Goal: Task Accomplishment & Management: Complete application form

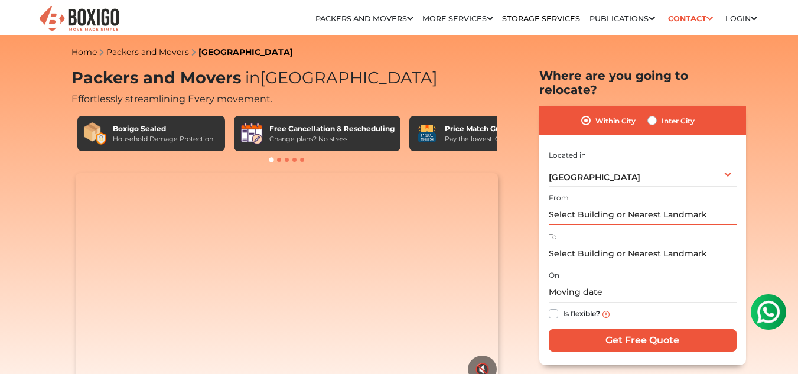
click at [601, 204] on input "text" at bounding box center [643, 214] width 188 height 21
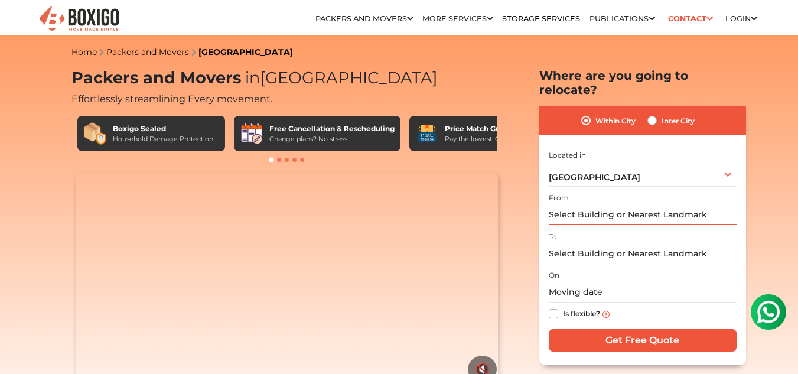
click at [601, 204] on input "text" at bounding box center [643, 214] width 188 height 21
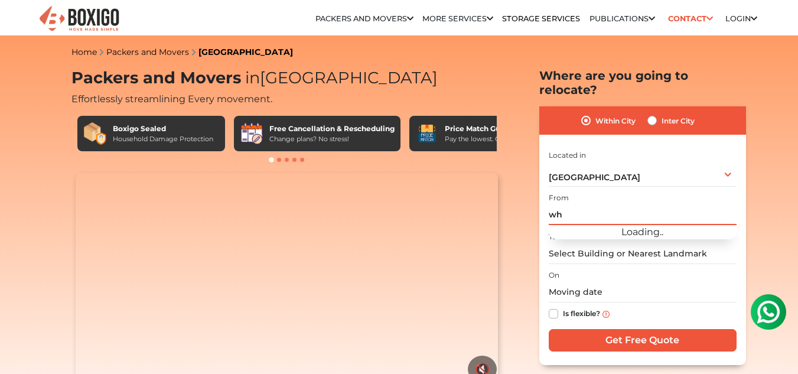
type input "w"
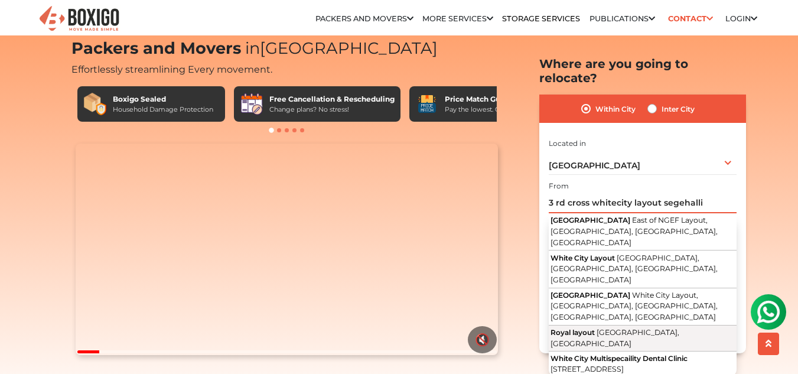
scroll to position [30, 0]
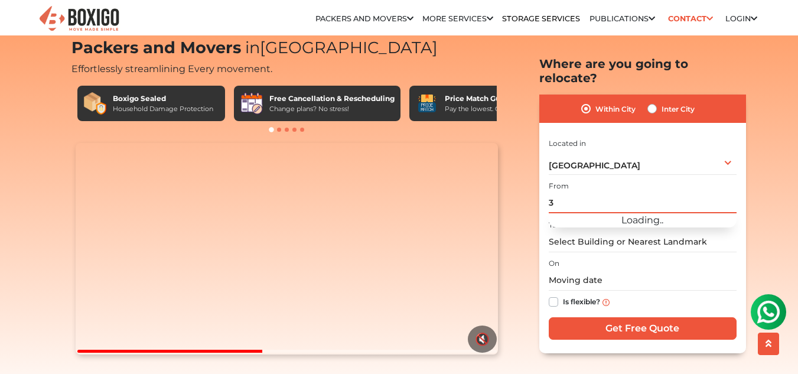
type input "3"
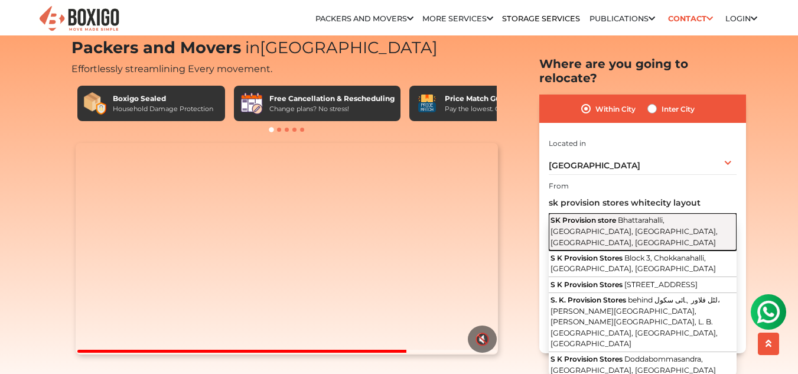
click at [678, 217] on span "Bhattarahalli, [GEOGRAPHIC_DATA], [GEOGRAPHIC_DATA], [GEOGRAPHIC_DATA], [GEOGRA…" at bounding box center [634, 231] width 167 height 31
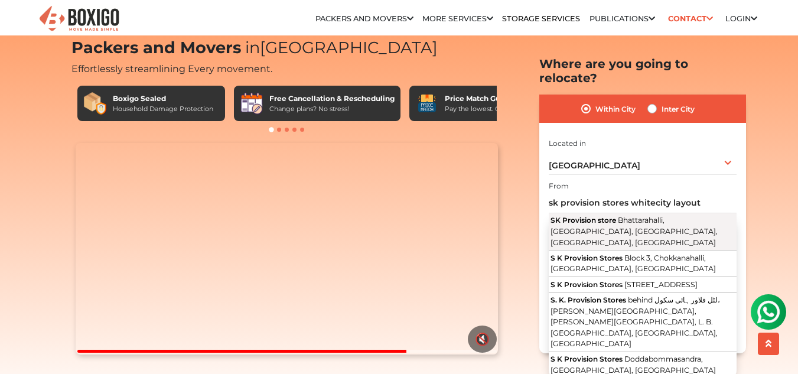
type input "SK Provision store, [GEOGRAPHIC_DATA], [GEOGRAPHIC_DATA], [GEOGRAPHIC_DATA], [G…"
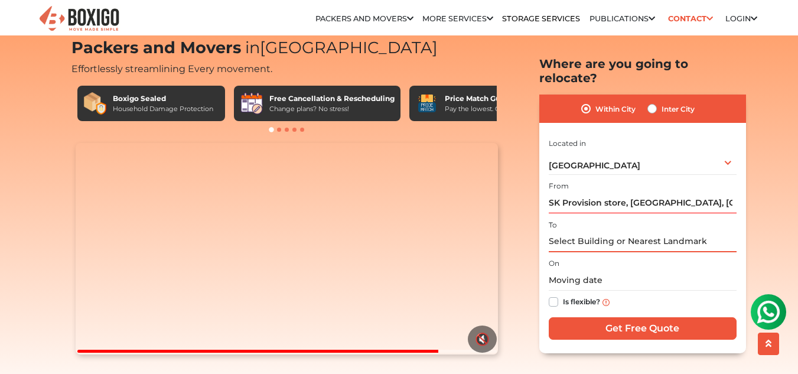
click at [608, 233] on input "text" at bounding box center [643, 241] width 188 height 21
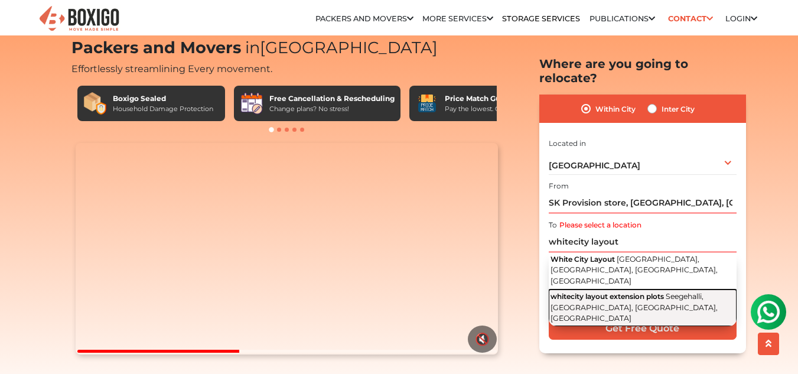
click at [619, 292] on span "Seegehalli, [GEOGRAPHIC_DATA], [GEOGRAPHIC_DATA], [GEOGRAPHIC_DATA]" at bounding box center [634, 307] width 167 height 31
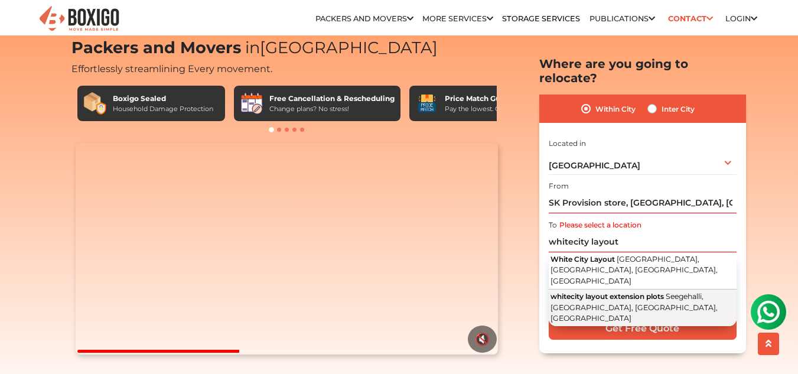
type input "whitecity layout extension plots, [GEOGRAPHIC_DATA], [GEOGRAPHIC_DATA], [GEOGRA…"
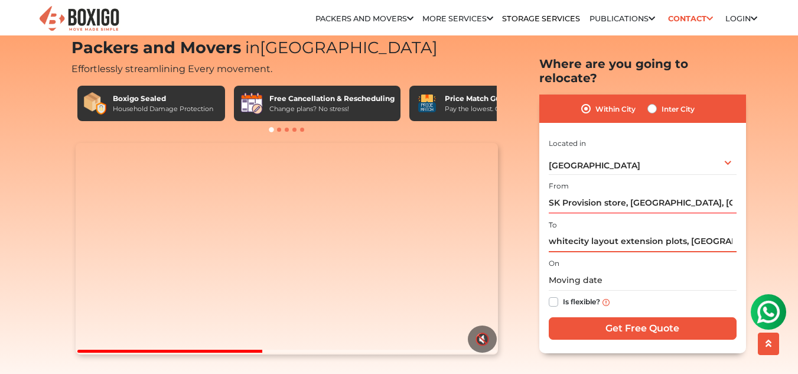
click at [639, 232] on input "whitecity layout extension plots, [GEOGRAPHIC_DATA], [GEOGRAPHIC_DATA], [GEOGRA…" at bounding box center [643, 241] width 188 height 21
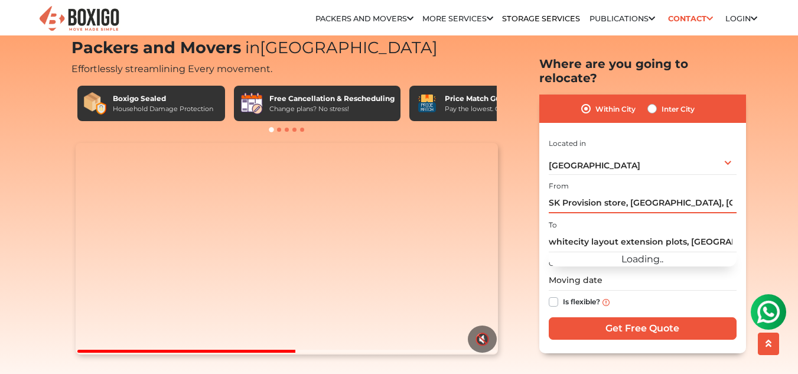
click at [604, 193] on input "SK Provision store, [GEOGRAPHIC_DATA], [GEOGRAPHIC_DATA], [GEOGRAPHIC_DATA], [G…" at bounding box center [643, 203] width 188 height 21
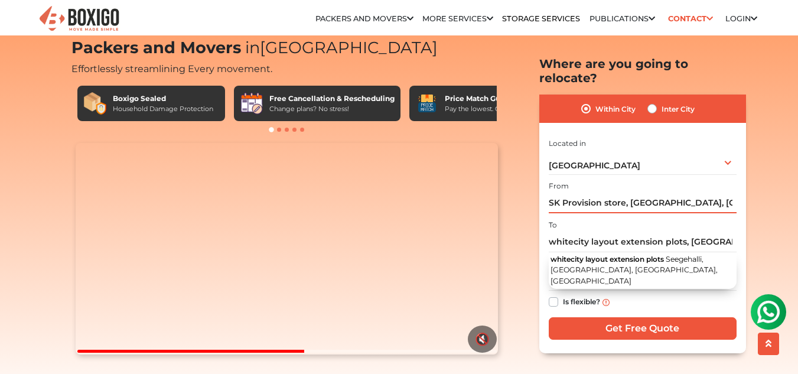
click at [604, 193] on input "SK Provision store, [GEOGRAPHIC_DATA], [GEOGRAPHIC_DATA], [GEOGRAPHIC_DATA], [G…" at bounding box center [643, 203] width 188 height 21
paste input "whitecity layout extension plots"
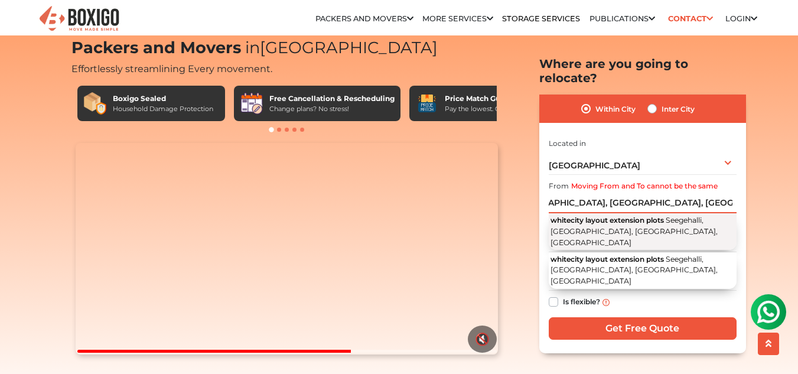
type input "whitecity layout extension plots, [GEOGRAPHIC_DATA], [GEOGRAPHIC_DATA], [GEOGRA…"
click at [614, 216] on span "whitecity layout extension plots" at bounding box center [607, 220] width 113 height 9
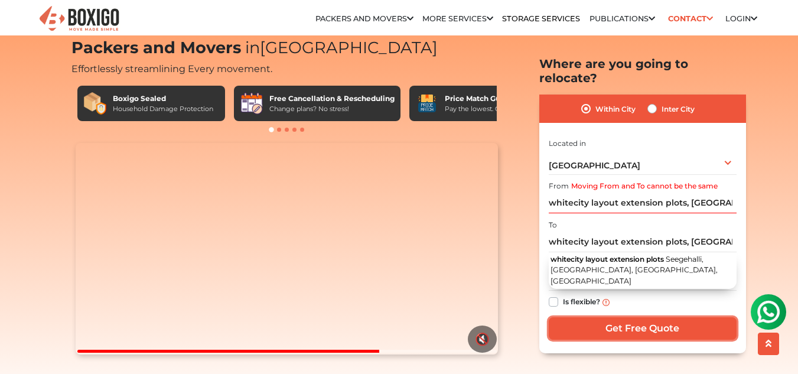
click at [644, 317] on input "Get Free Quote" at bounding box center [643, 328] width 188 height 22
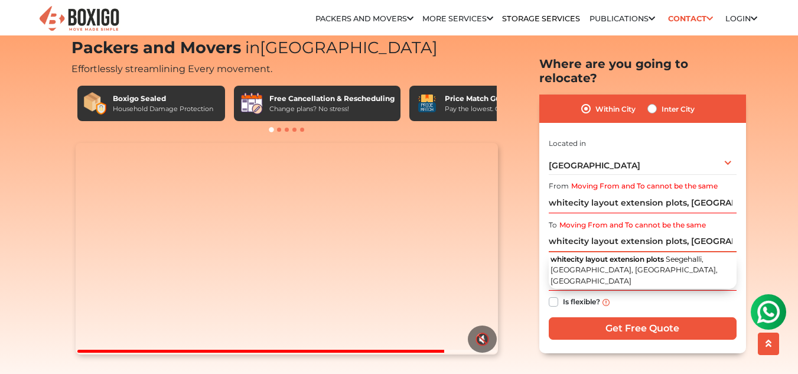
click at [668, 231] on input "whitecity layout extension plots, [GEOGRAPHIC_DATA], [GEOGRAPHIC_DATA], [GEOGRA…" at bounding box center [643, 241] width 188 height 21
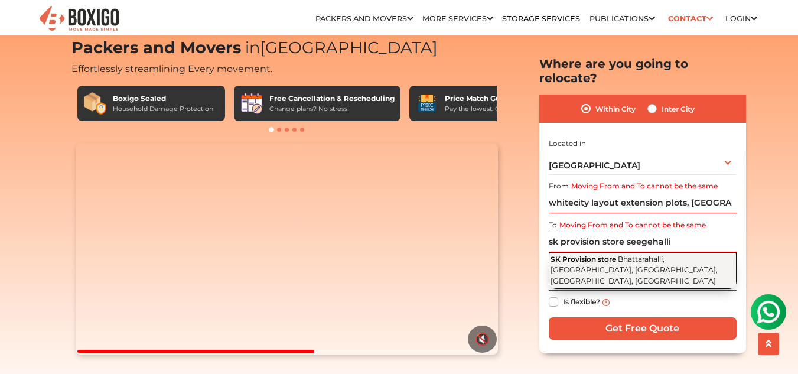
click at [624, 252] on button "SK Provision store [GEOGRAPHIC_DATA], [GEOGRAPHIC_DATA], [GEOGRAPHIC_DATA], [GE…" at bounding box center [643, 270] width 188 height 37
type input "SK Provision store, [GEOGRAPHIC_DATA], [GEOGRAPHIC_DATA], [GEOGRAPHIC_DATA], [G…"
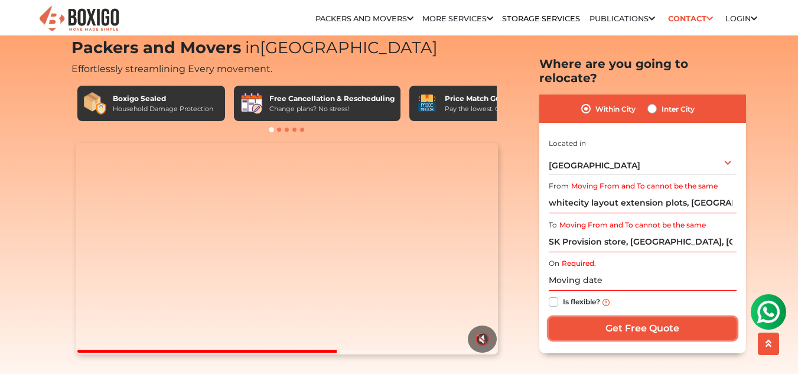
click at [641, 317] on input "Get Free Quote" at bounding box center [643, 328] width 188 height 22
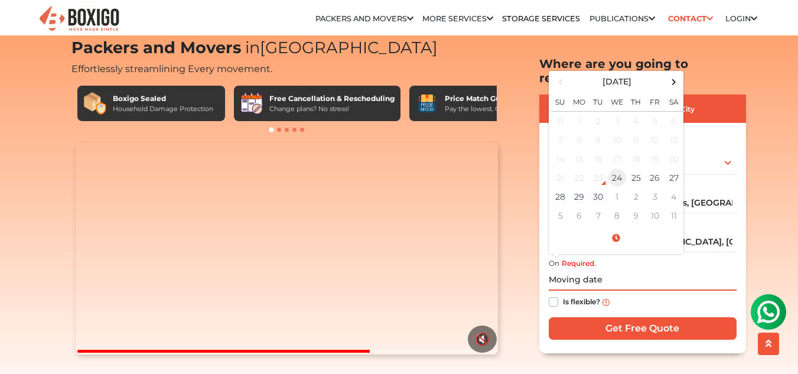
click at [621, 168] on td "24" at bounding box center [617, 177] width 19 height 19
type input "[DATE] 1:47 PM"
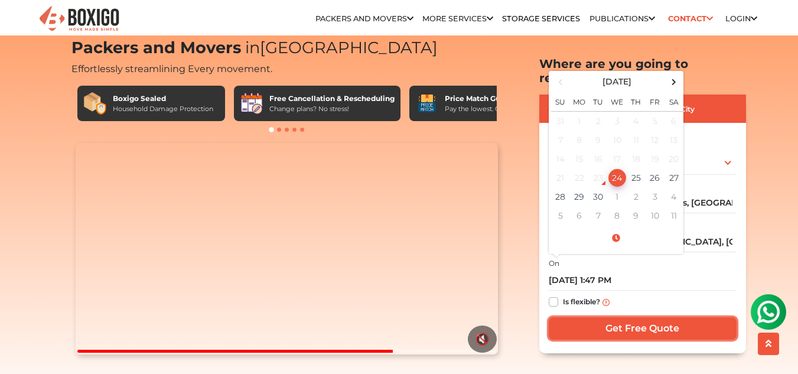
click at [664, 317] on input "Get Free Quote" at bounding box center [643, 328] width 188 height 22
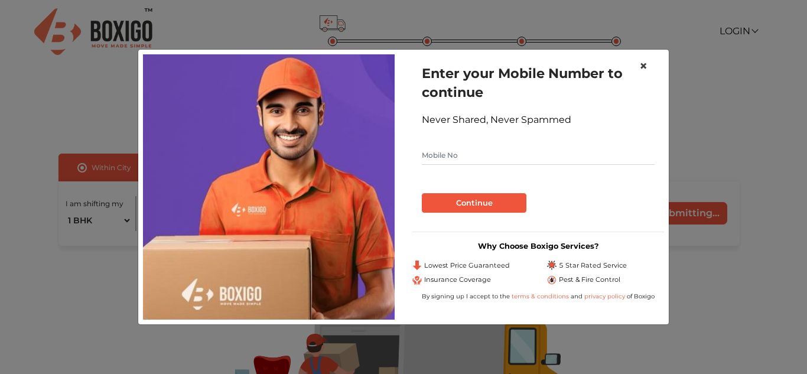
click at [642, 60] on span "×" at bounding box center [643, 65] width 8 height 17
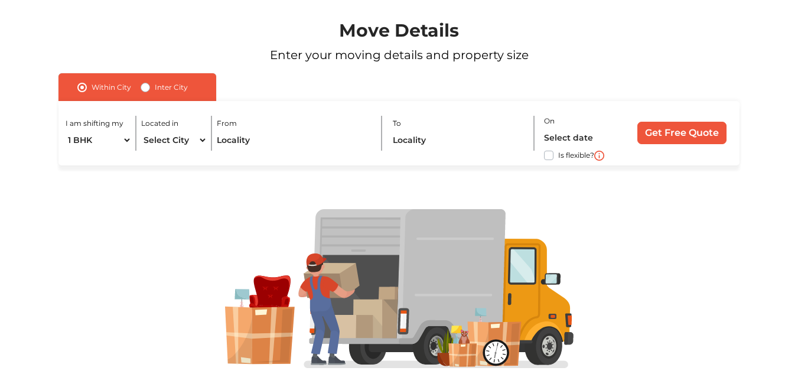
scroll to position [119, 0]
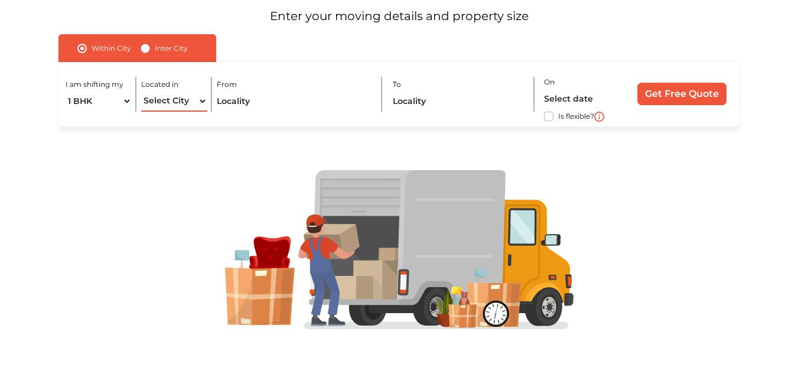
click at [203, 99] on select "Select City [GEOGRAPHIC_DATA] [GEOGRAPHIC_DATA] [GEOGRAPHIC_DATA] [GEOGRAPHIC_D…" at bounding box center [174, 101] width 66 height 21
select select "[GEOGRAPHIC_DATA]"
click at [141, 91] on select "Select City [GEOGRAPHIC_DATA] [GEOGRAPHIC_DATA] [GEOGRAPHIC_DATA] [GEOGRAPHIC_D…" at bounding box center [174, 101] width 66 height 21
click at [264, 98] on input "text" at bounding box center [295, 101] width 156 height 21
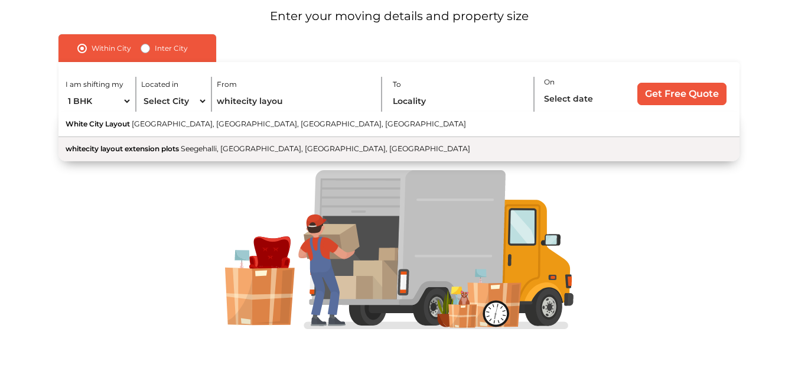
click at [196, 151] on span "Seegehalli, [GEOGRAPHIC_DATA], [GEOGRAPHIC_DATA], [GEOGRAPHIC_DATA]" at bounding box center [326, 148] width 290 height 9
type input "whitecity layout extension plots, [GEOGRAPHIC_DATA], [GEOGRAPHIC_DATA], [GEOGRA…"
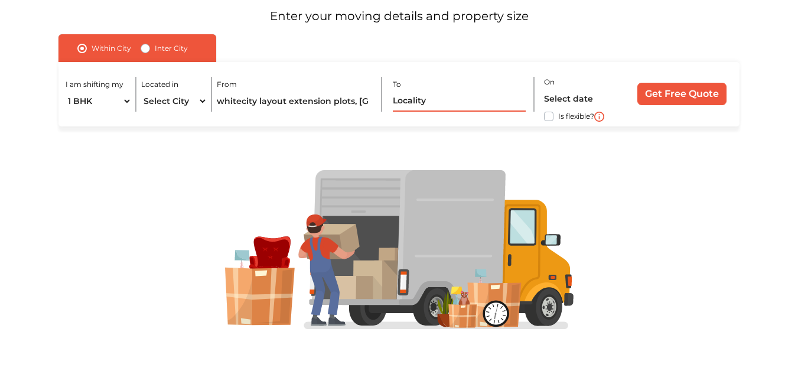
click at [436, 105] on input "text" at bounding box center [460, 101] width 134 height 21
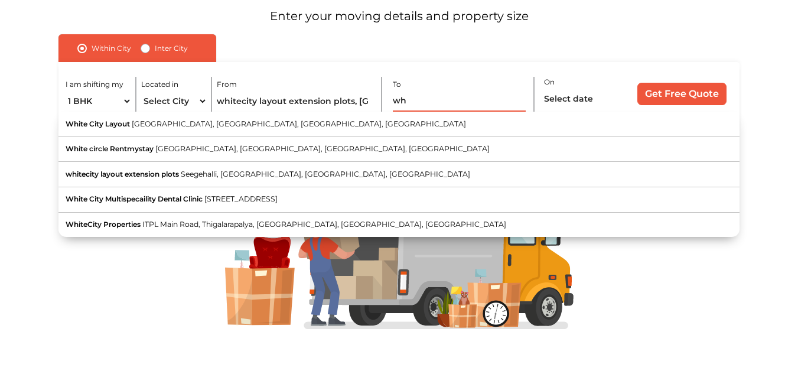
type input "w"
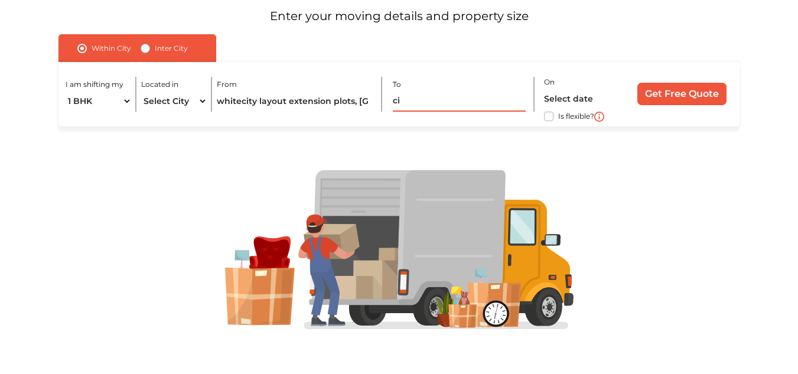
type input "c"
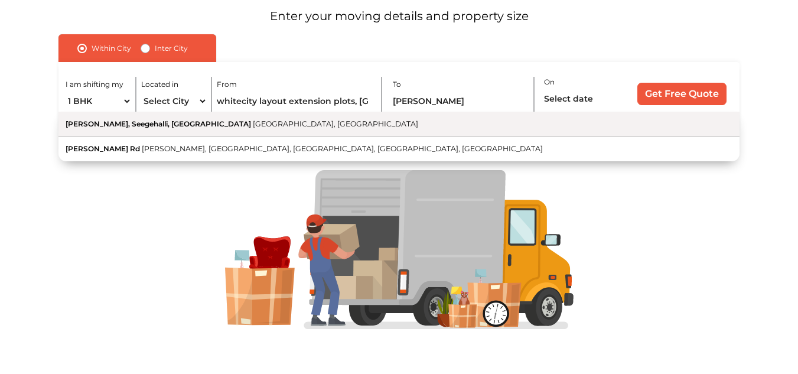
click at [269, 125] on span "Bengaluru, Karnataka" at bounding box center [335, 123] width 165 height 9
type input "[PERSON_NAME], Seegehalli, [GEOGRAPHIC_DATA], [GEOGRAPHIC_DATA], [GEOGRAPHIC_DA…"
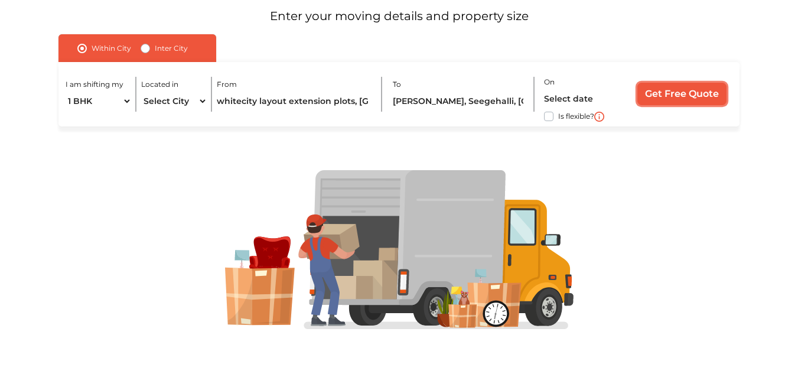
click at [668, 92] on input "Get Free Quote" at bounding box center [682, 94] width 89 height 22
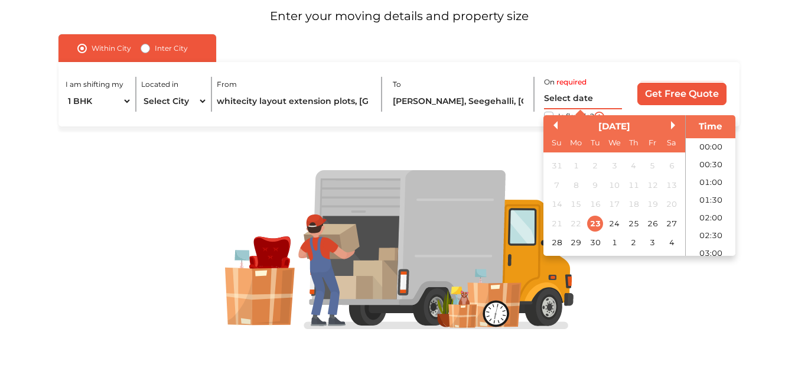
click at [583, 99] on input "text" at bounding box center [583, 99] width 79 height 21
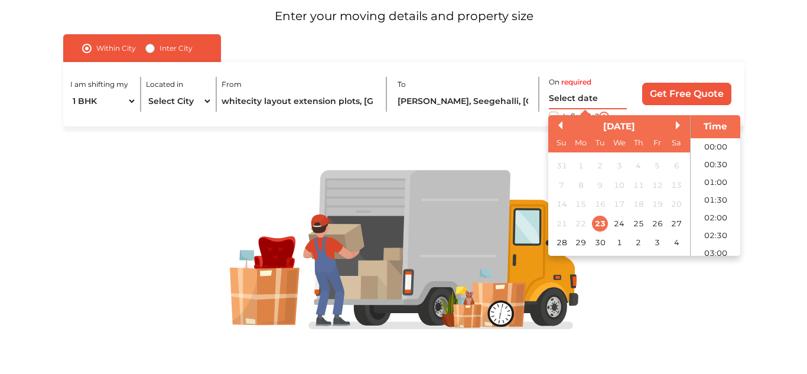
scroll to position [429, 0]
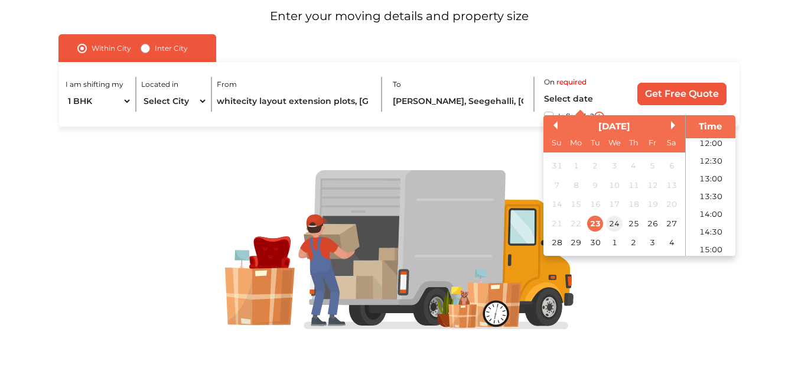
click at [619, 224] on div "24" at bounding box center [615, 224] width 16 height 16
type input "24/09/2025 12:00 AM"
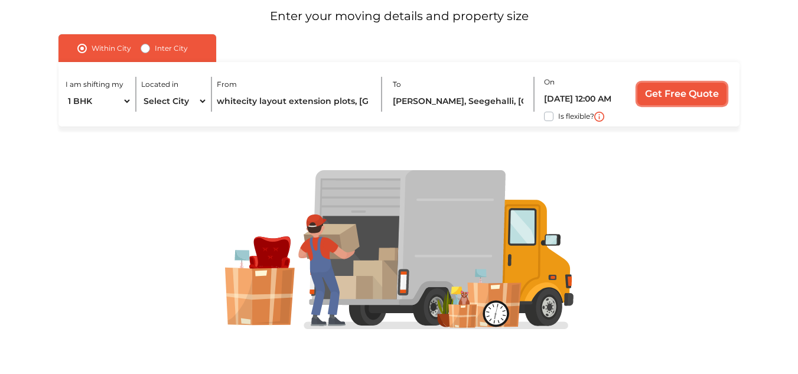
click at [684, 91] on input "Get Free Quote" at bounding box center [682, 94] width 89 height 22
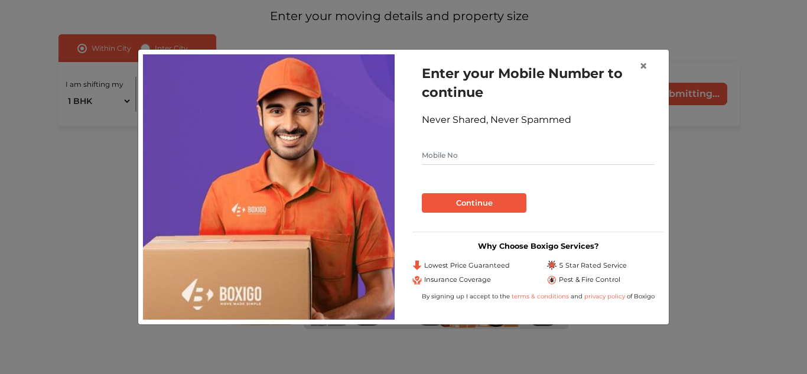
click at [472, 154] on input "text" at bounding box center [538, 155] width 233 height 19
type input "9632232207"
click at [467, 202] on button "Continue" at bounding box center [474, 203] width 105 height 20
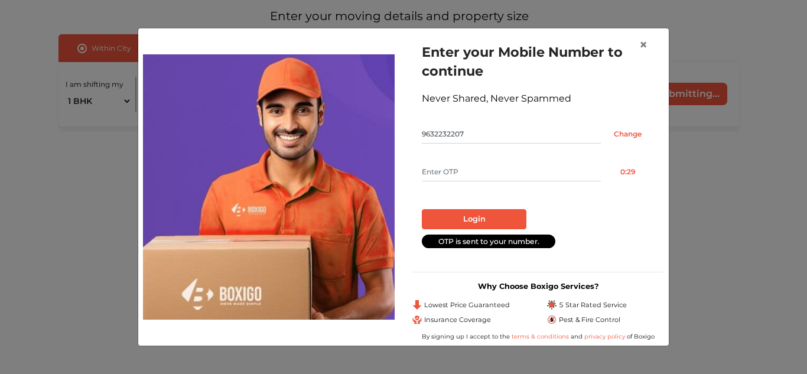
click at [486, 172] on input "text" at bounding box center [511, 172] width 179 height 19
type input "1330"
click at [469, 216] on button "Login" at bounding box center [474, 219] width 105 height 20
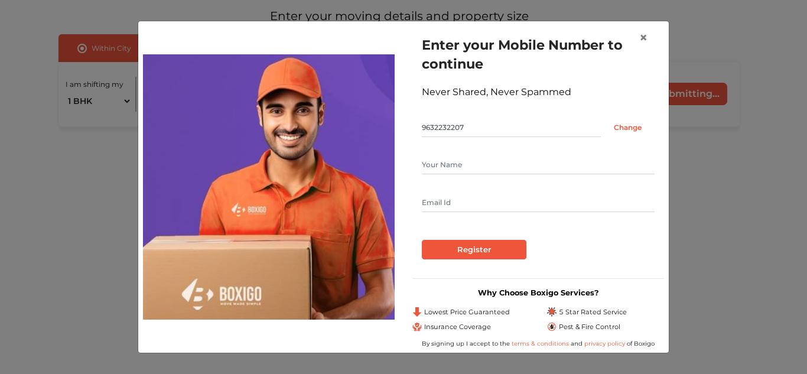
click at [513, 166] on input "text" at bounding box center [538, 164] width 233 height 19
type input "rajendra prasad"
click at [473, 202] on input "text" at bounding box center [538, 202] width 233 height 19
type input "rajendraprasad018@gmail.com"
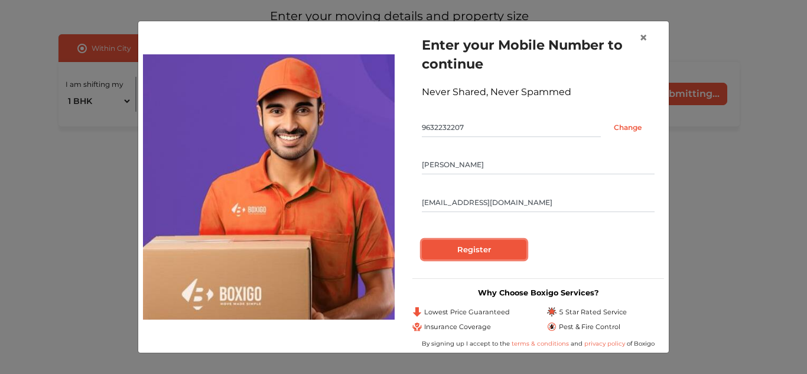
click at [475, 248] on input "Register" at bounding box center [474, 250] width 105 height 20
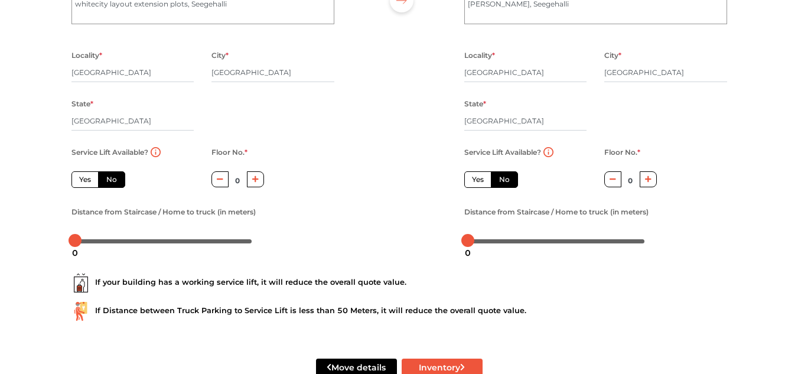
scroll to position [154, 0]
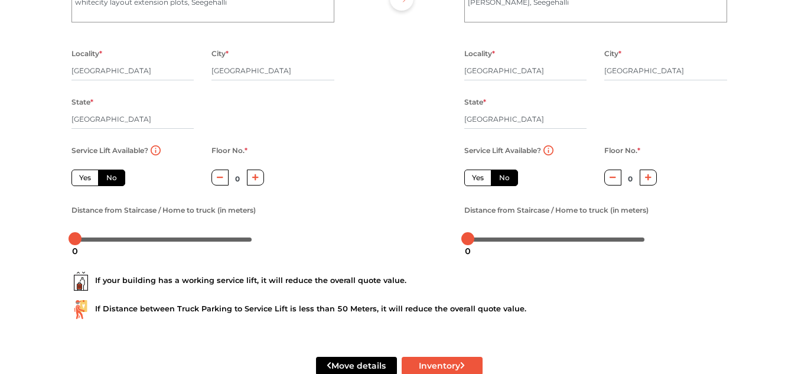
click at [255, 180] on icon "button" at bounding box center [255, 177] width 7 height 7
type input "2"
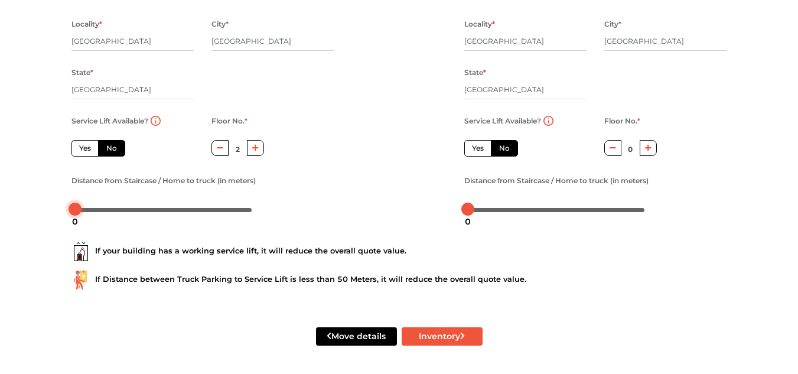
click at [80, 208] on div at bounding box center [75, 209] width 13 height 13
click at [83, 210] on div at bounding box center [76, 209] width 13 height 13
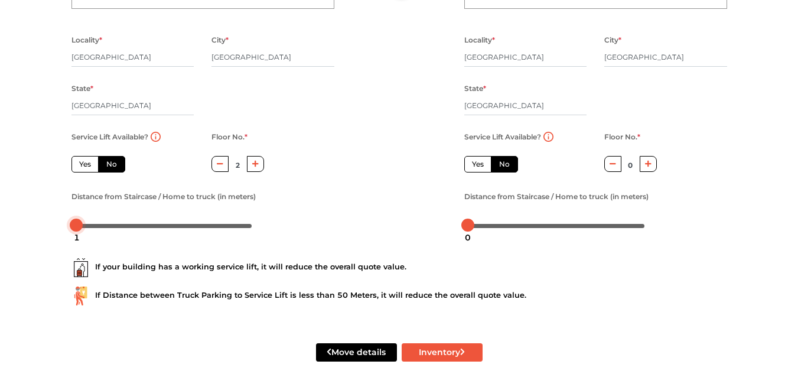
scroll to position [167, 0]
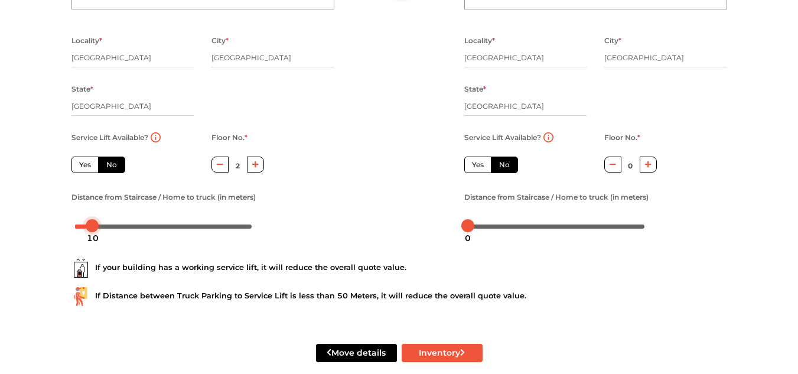
drag, startPoint x: 76, startPoint y: 226, endPoint x: 92, endPoint y: 243, distance: 23.4
click at [92, 207] on body "Plan your move Enter your floor info Add your inventory Your move summary My Mo…" at bounding box center [399, 20] width 798 height 374
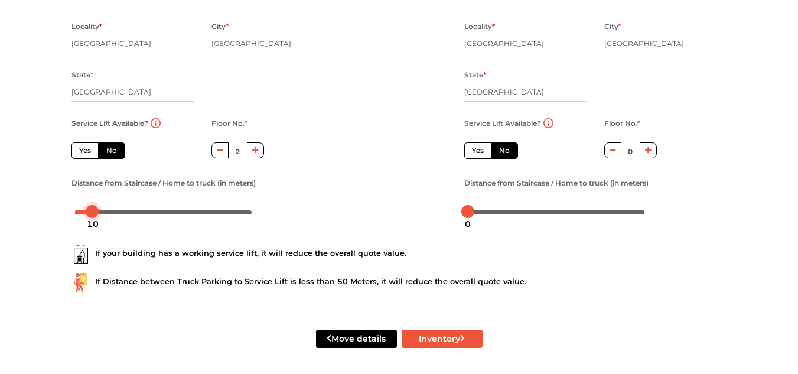
scroll to position [184, 0]
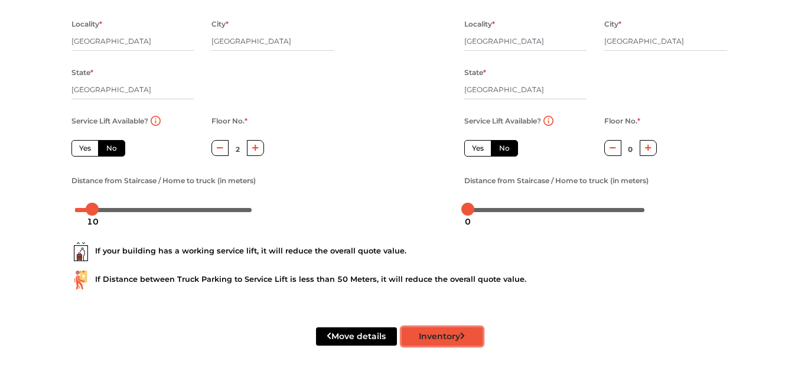
click at [448, 342] on button "Inventory" at bounding box center [442, 336] width 81 height 18
radio input "true"
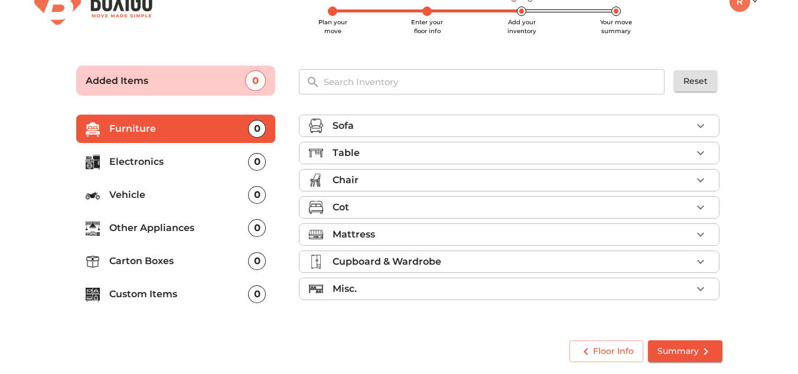
scroll to position [30, 0]
click at [572, 131] on div "Sofa" at bounding box center [512, 126] width 359 height 14
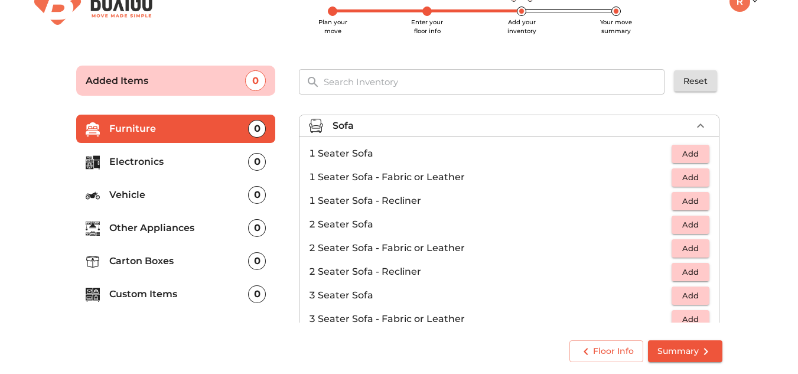
click at [572, 131] on div "Sofa" at bounding box center [512, 126] width 359 height 14
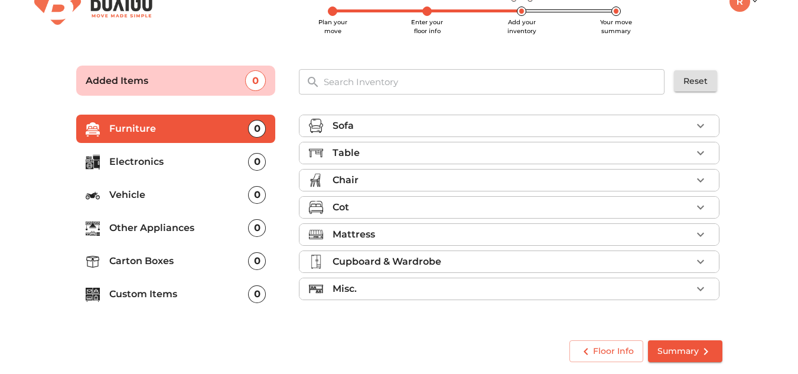
click at [548, 156] on div "Table" at bounding box center [512, 153] width 359 height 14
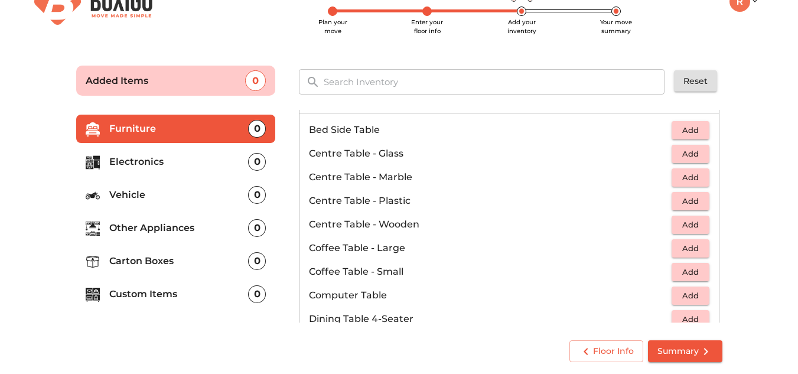
scroll to position [0, 0]
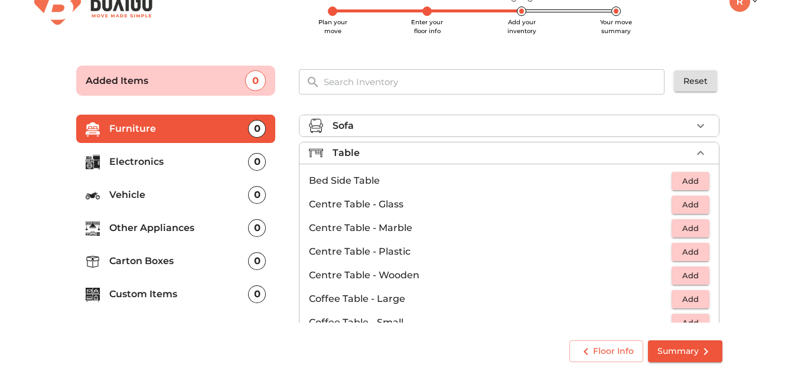
click at [420, 154] on div "Table" at bounding box center [512, 153] width 359 height 14
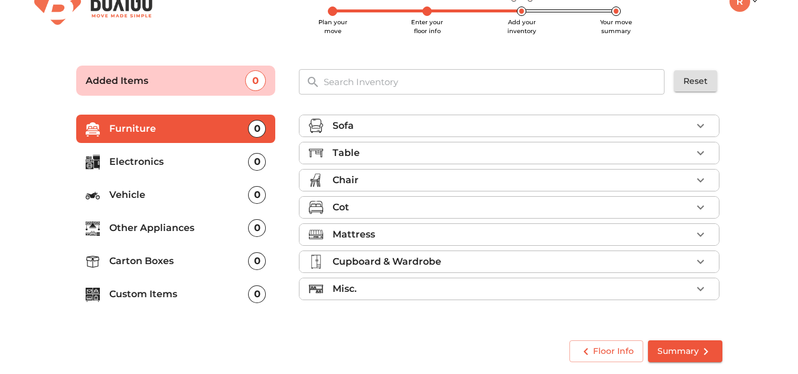
click at [420, 180] on div "Chair" at bounding box center [512, 180] width 359 height 14
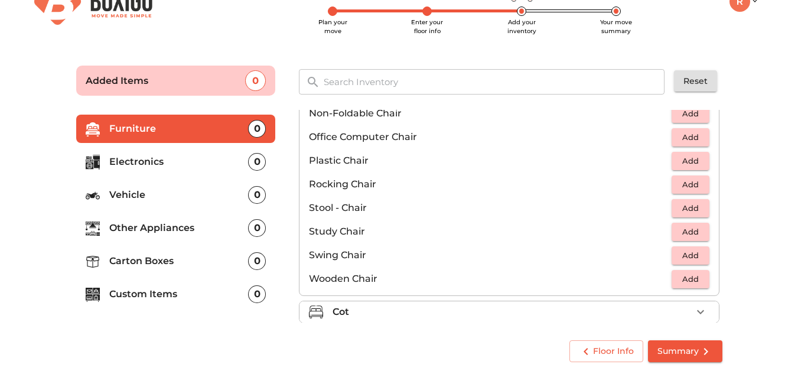
scroll to position [399, 0]
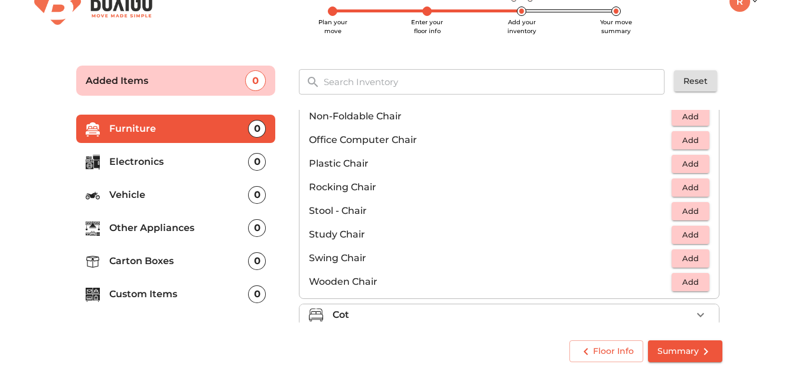
click at [684, 165] on span "Add" at bounding box center [691, 164] width 26 height 14
click at [697, 164] on icon "button" at bounding box center [701, 164] width 8 height 8
click at [697, 317] on icon "button" at bounding box center [701, 315] width 14 height 14
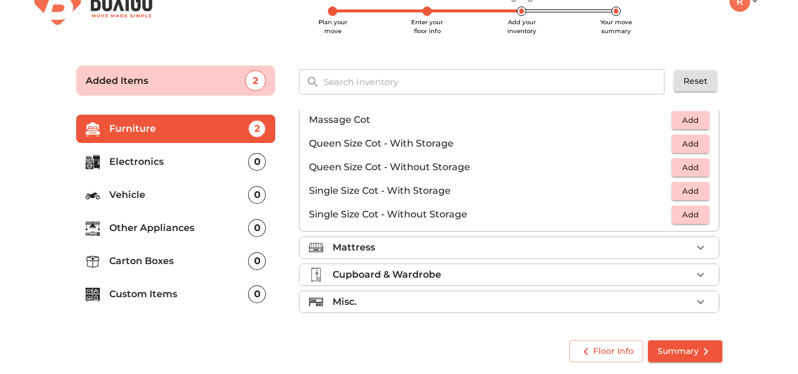
scroll to position [375, 0]
click at [694, 245] on icon "button" at bounding box center [701, 248] width 14 height 14
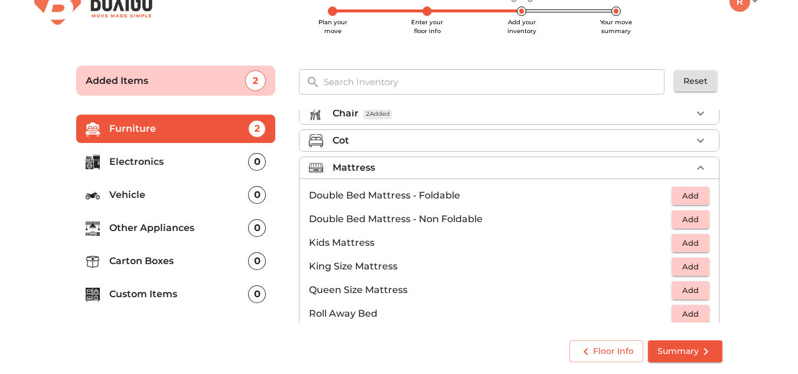
scroll to position [66, 0]
click at [687, 200] on span "Add" at bounding box center [691, 197] width 26 height 14
click at [694, 143] on icon "button" at bounding box center [701, 142] width 14 height 14
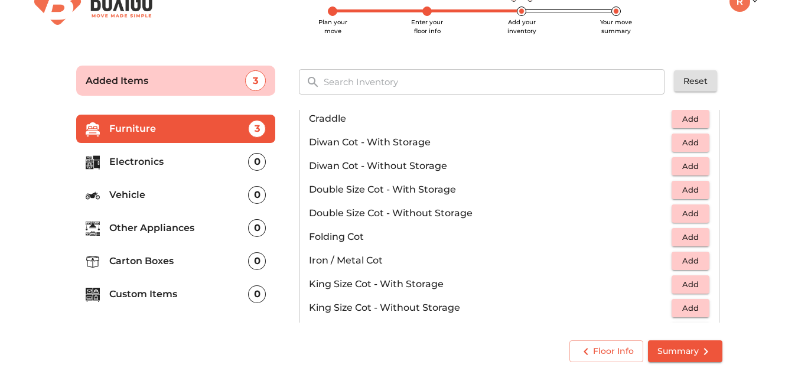
scroll to position [0, 0]
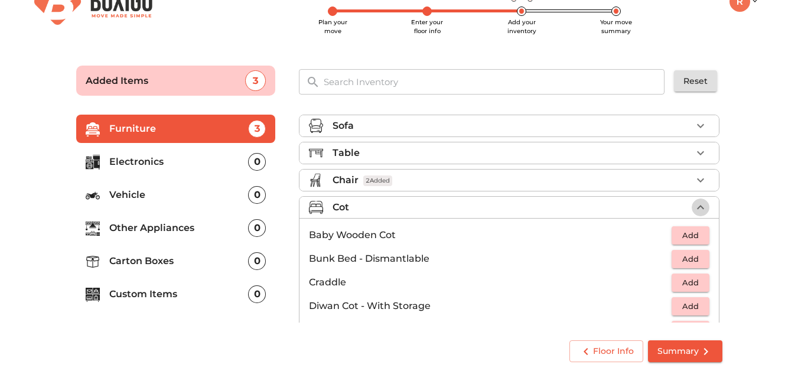
click at [694, 204] on icon "button" at bounding box center [701, 207] width 14 height 14
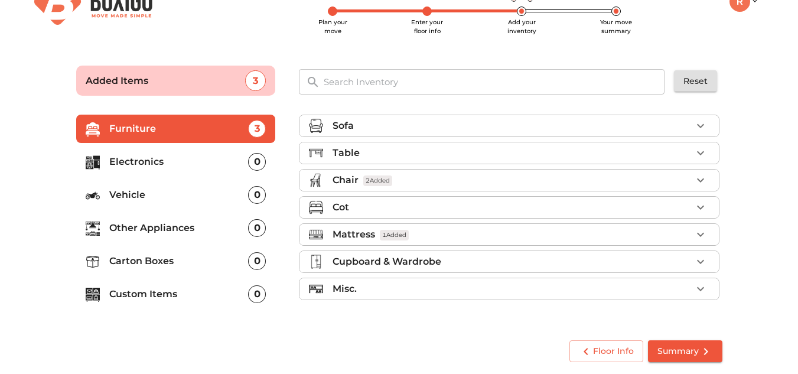
click at [706, 232] on icon "button" at bounding box center [701, 235] width 14 height 14
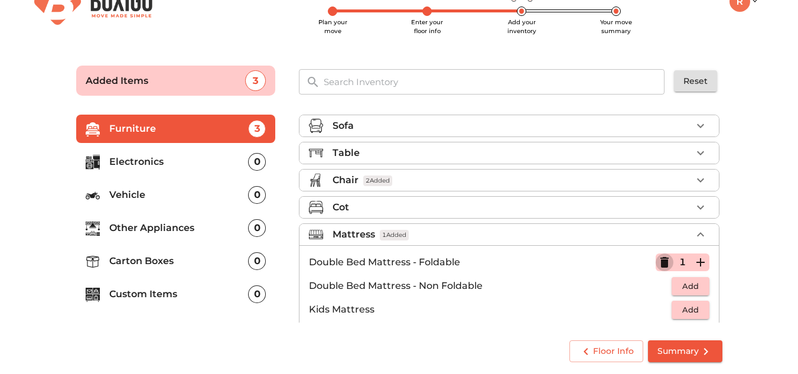
click at [661, 262] on icon "button" at bounding box center [665, 262] width 8 height 11
click at [512, 202] on div "Cot" at bounding box center [512, 207] width 359 height 14
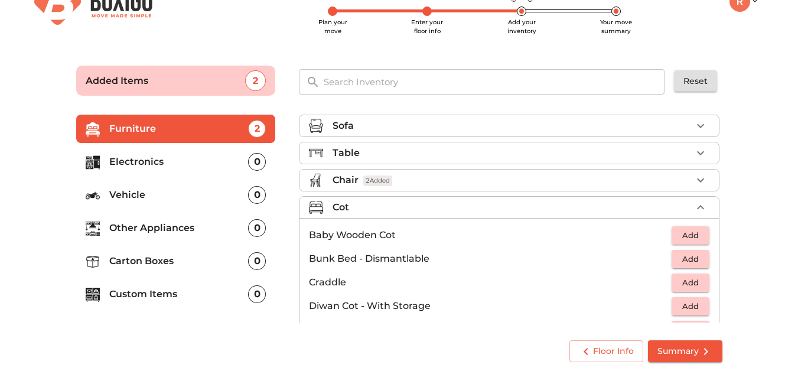
click at [512, 202] on div "Cot" at bounding box center [512, 207] width 359 height 14
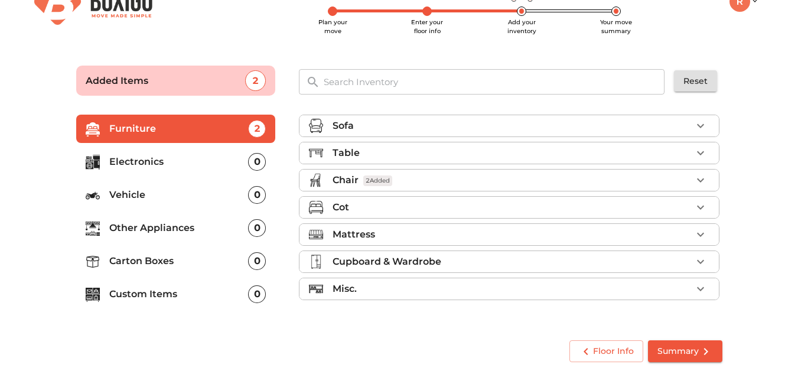
click at [486, 231] on div "Mattress" at bounding box center [512, 235] width 359 height 14
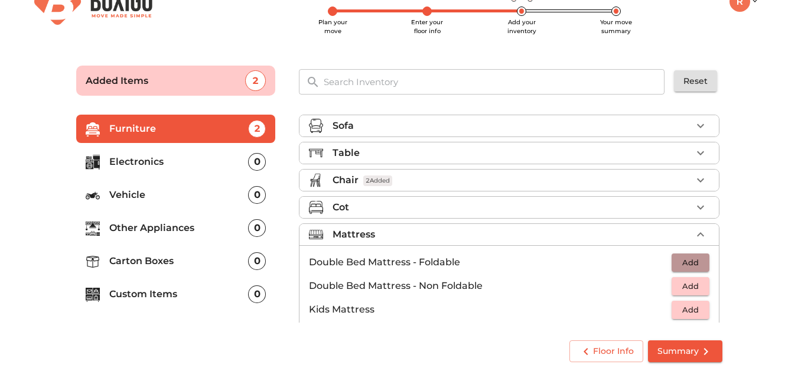
click at [687, 262] on span "Add" at bounding box center [691, 263] width 26 height 14
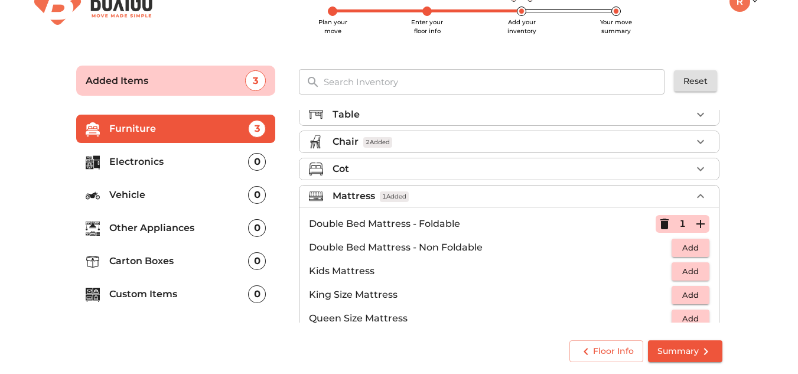
scroll to position [38, 0]
click at [694, 197] on icon "button" at bounding box center [701, 197] width 14 height 14
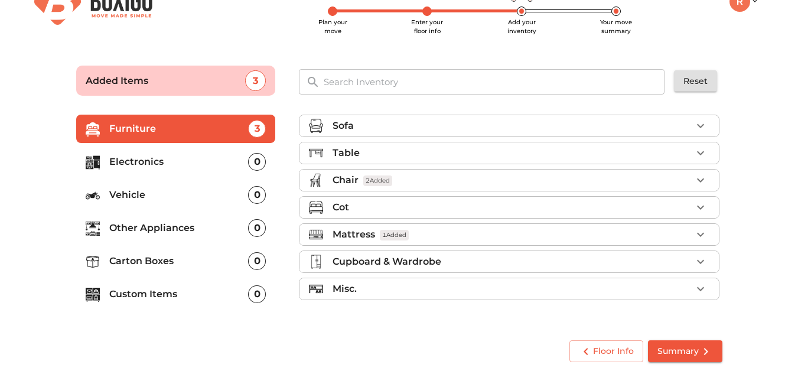
scroll to position [0, 0]
click at [519, 269] on div "Cupboard & Wardrobe" at bounding box center [512, 262] width 359 height 14
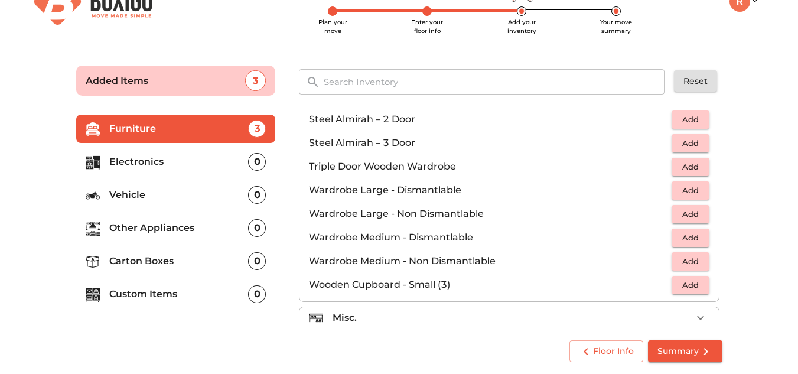
scroll to position [399, 0]
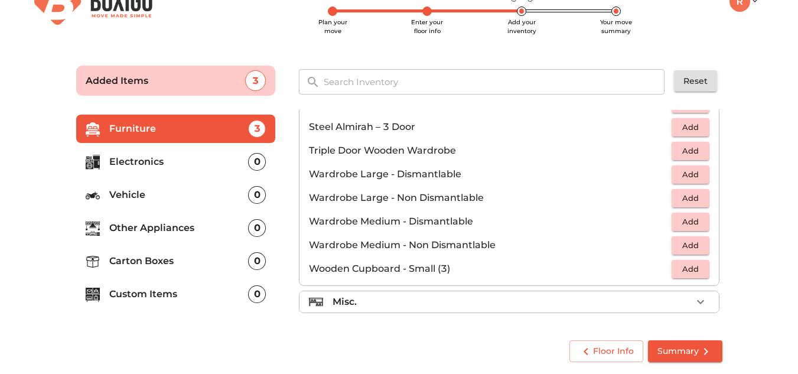
click at [458, 310] on li "Misc." at bounding box center [510, 301] width 420 height 21
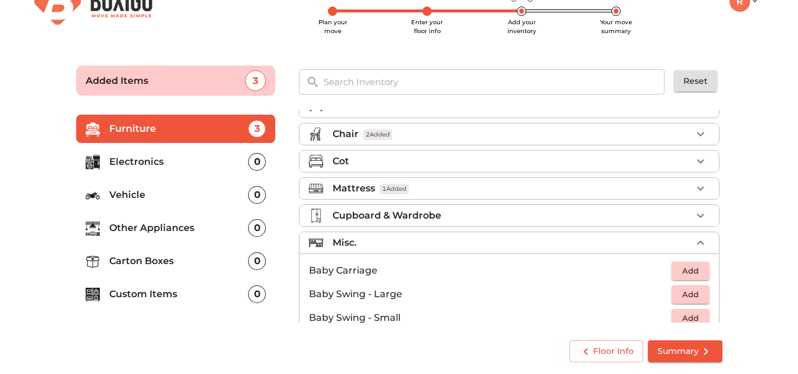
scroll to position [46, 0]
click at [686, 246] on div "Misc." at bounding box center [512, 243] width 359 height 14
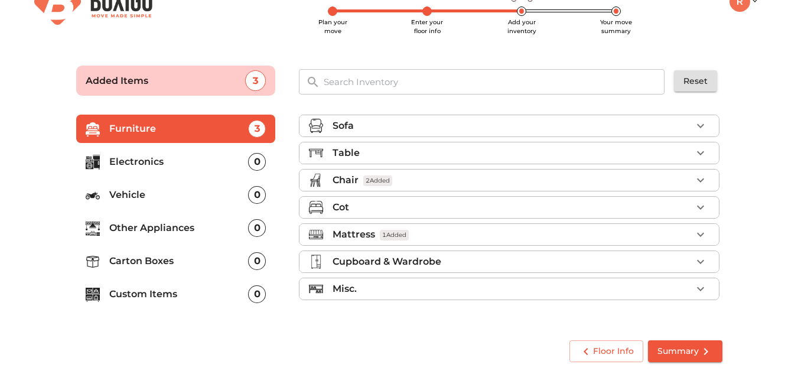
scroll to position [0, 0]
click at [162, 173] on li "Electronics 0" at bounding box center [176, 162] width 200 height 28
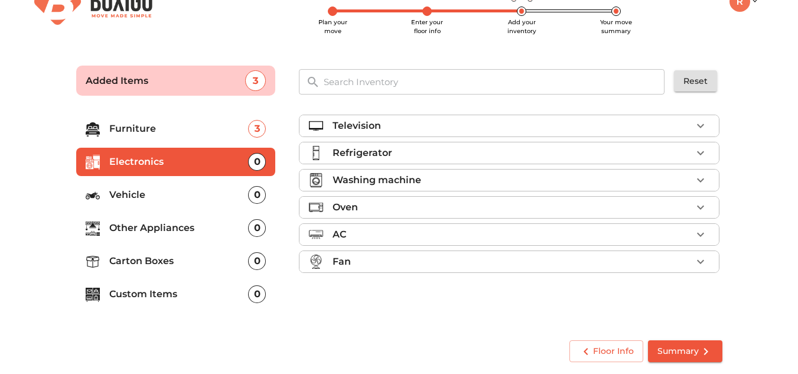
click at [524, 128] on div "Television" at bounding box center [512, 126] width 359 height 14
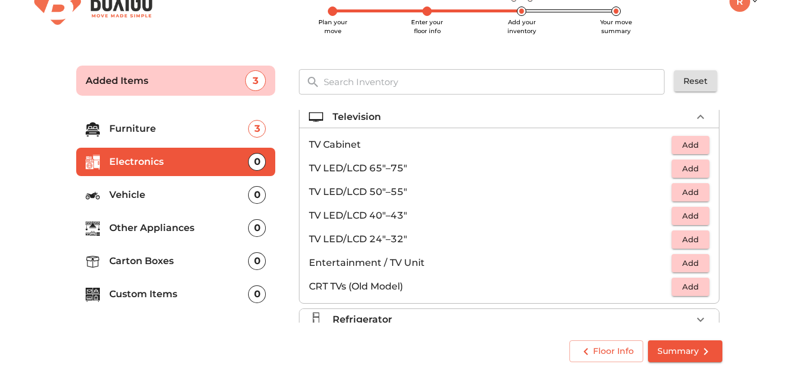
scroll to position [9, 0]
click at [688, 245] on span "Add" at bounding box center [691, 239] width 26 height 14
click at [528, 117] on div "Television 1 Added" at bounding box center [512, 116] width 359 height 14
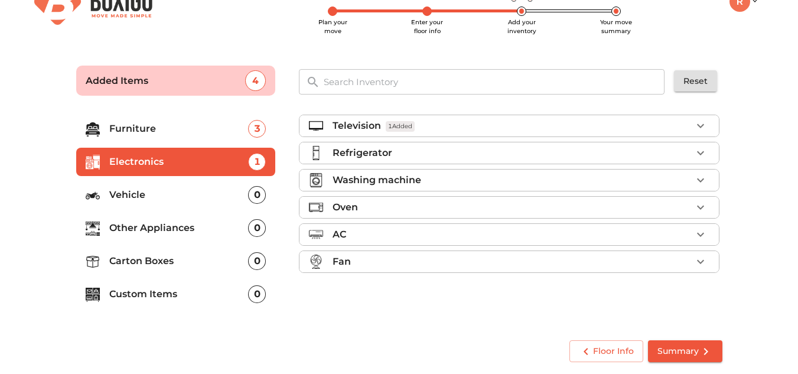
scroll to position [0, 0]
click at [442, 156] on div "Refrigerator" at bounding box center [512, 153] width 359 height 14
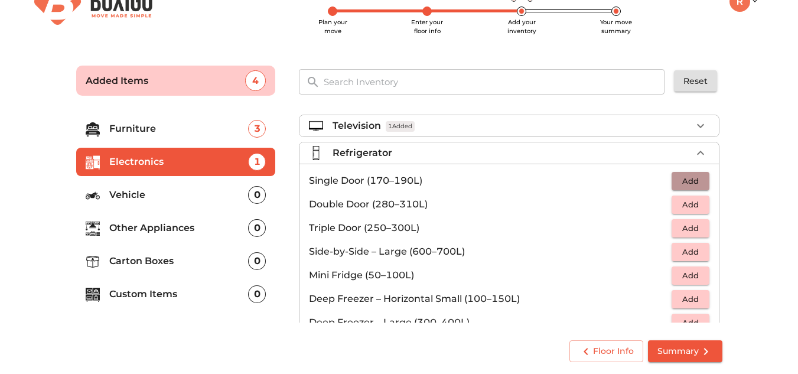
click at [687, 178] on span "Add" at bounding box center [691, 181] width 26 height 14
click at [474, 160] on div "Refrigerator 1 Added" at bounding box center [512, 153] width 359 height 14
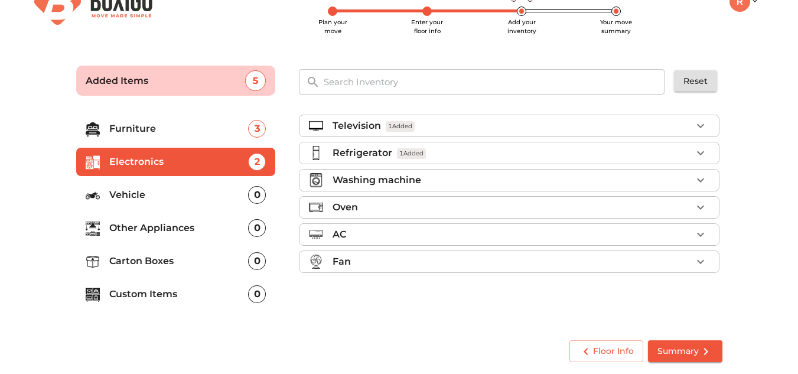
click at [421, 186] on p "Washing machine" at bounding box center [377, 180] width 89 height 14
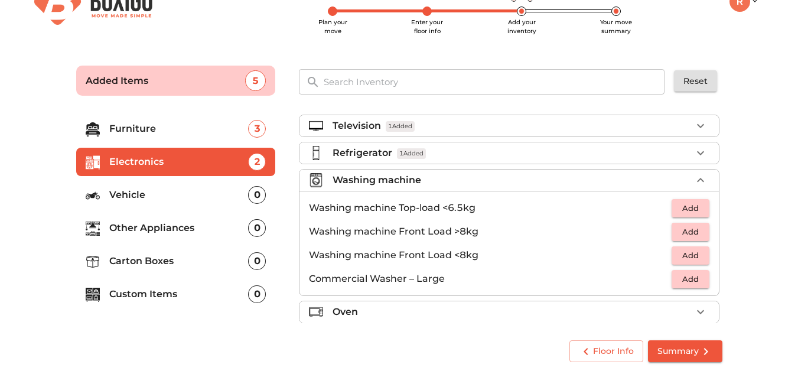
click at [681, 208] on span "Add" at bounding box center [691, 209] width 26 height 14
click at [563, 181] on div "Washing machine 1 Added" at bounding box center [512, 180] width 359 height 14
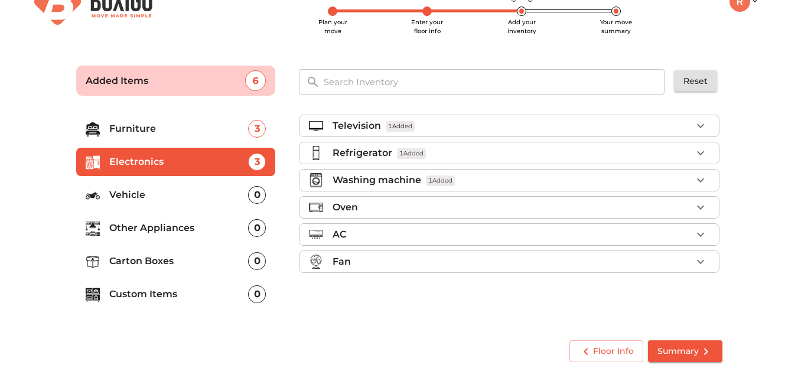
click at [459, 215] on li "Oven" at bounding box center [510, 207] width 420 height 21
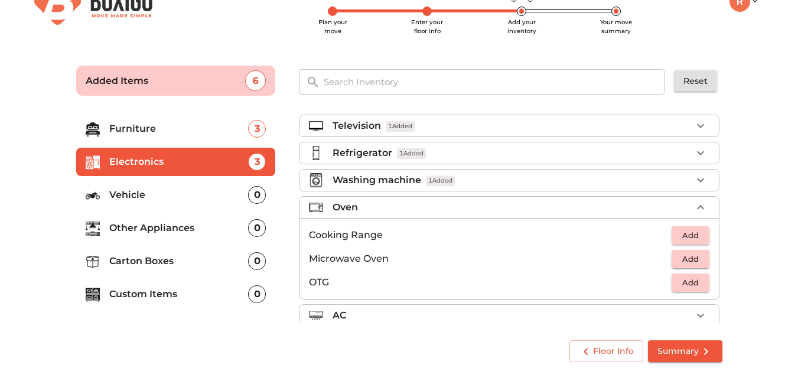
click at [459, 215] on li "Oven" at bounding box center [510, 207] width 420 height 21
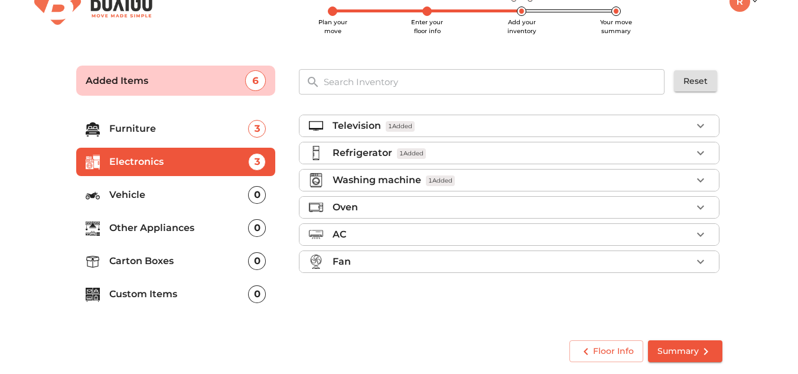
click at [421, 237] on div "AC" at bounding box center [512, 235] width 359 height 14
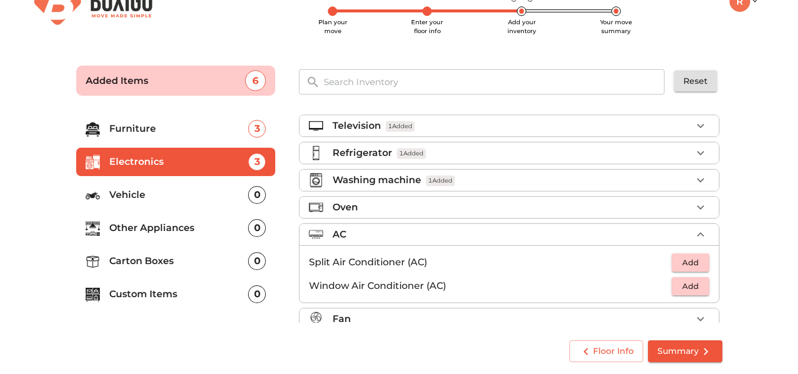
click at [421, 237] on div "AC" at bounding box center [512, 235] width 359 height 14
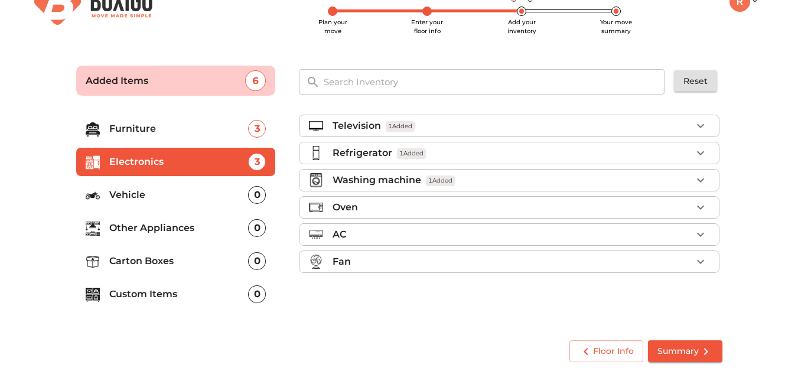
click at [410, 263] on div "Fan" at bounding box center [512, 262] width 359 height 14
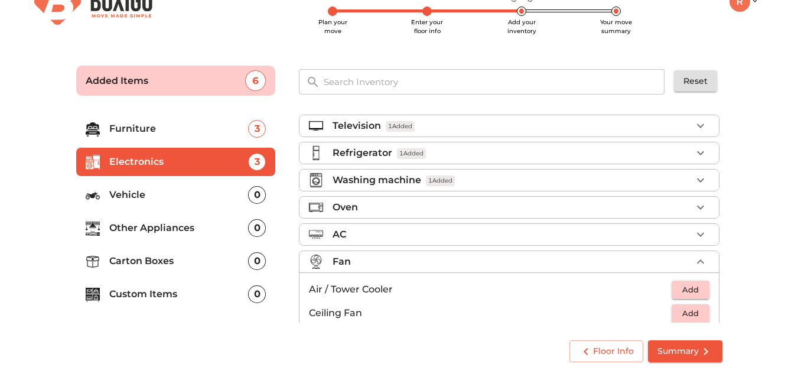
click at [410, 263] on div "Fan" at bounding box center [512, 262] width 359 height 14
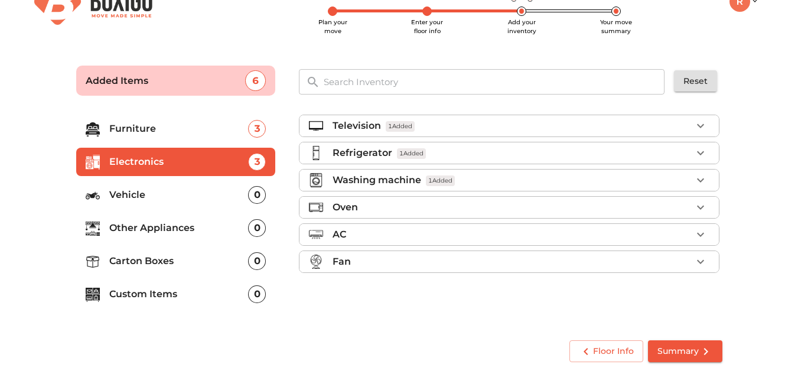
click at [381, 267] on div "Fan" at bounding box center [512, 262] width 359 height 14
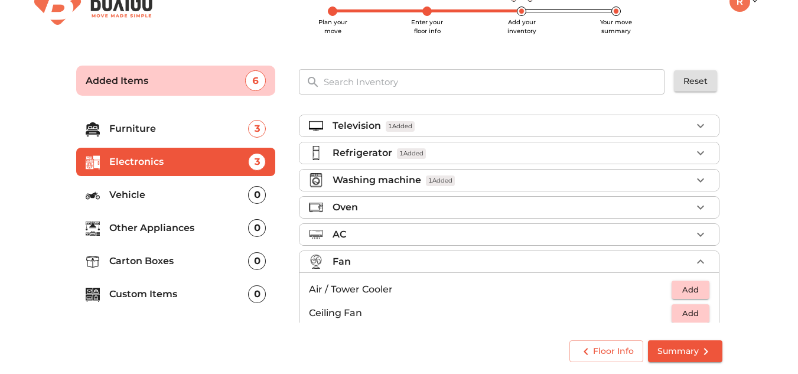
click at [418, 269] on li "Fan" at bounding box center [510, 261] width 420 height 21
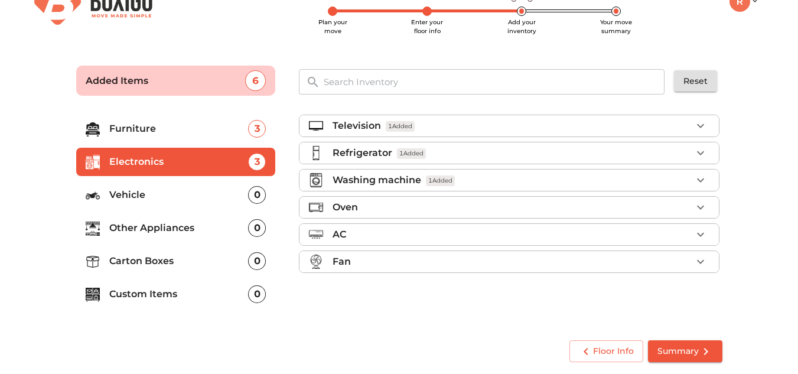
click at [418, 269] on li "Fan" at bounding box center [510, 261] width 420 height 21
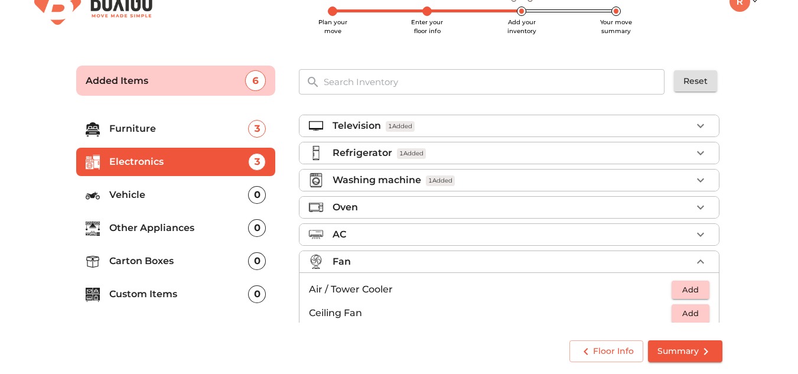
click at [418, 269] on li "Fan" at bounding box center [510, 261] width 420 height 21
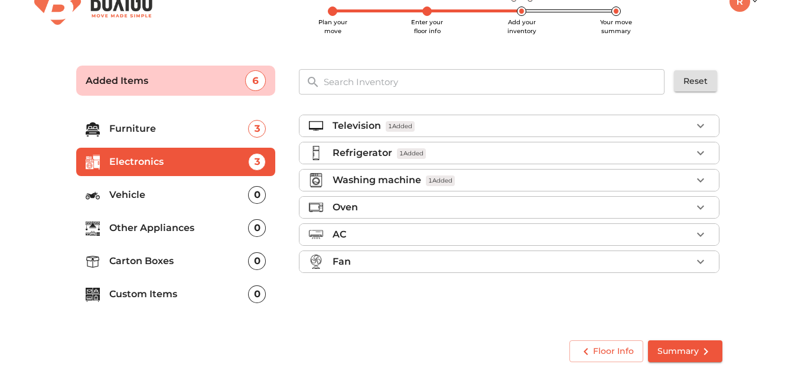
click at [169, 228] on p "Other Appliances" at bounding box center [178, 228] width 139 height 14
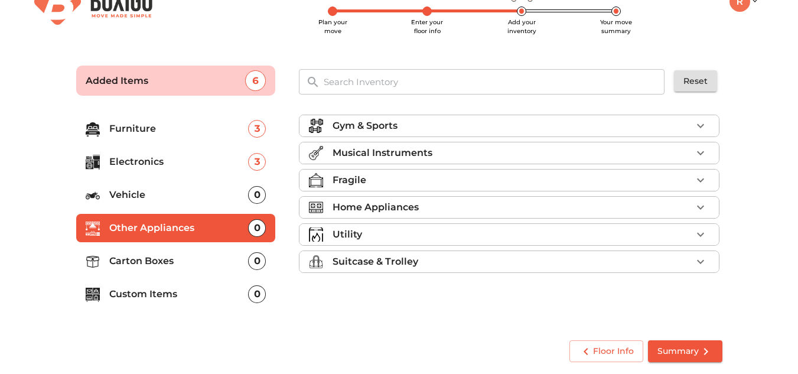
click at [411, 185] on div "Fragile" at bounding box center [512, 180] width 359 height 14
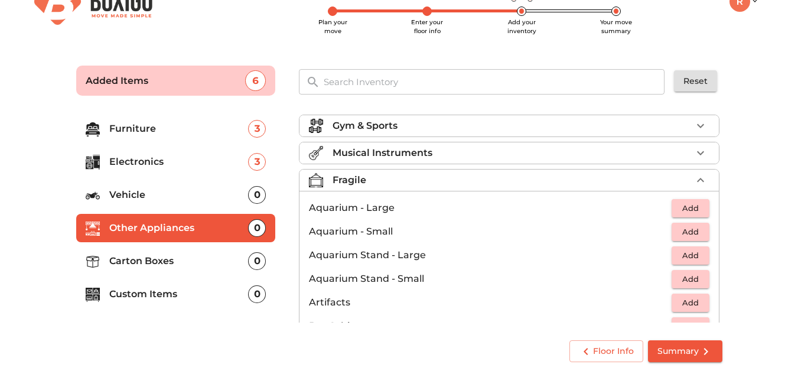
click at [411, 185] on div "Fragile" at bounding box center [512, 180] width 359 height 14
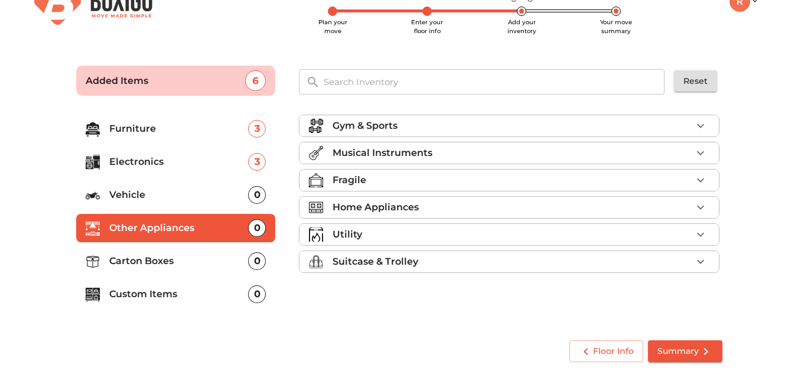
click at [400, 214] on p "Home Appliances" at bounding box center [376, 207] width 86 height 14
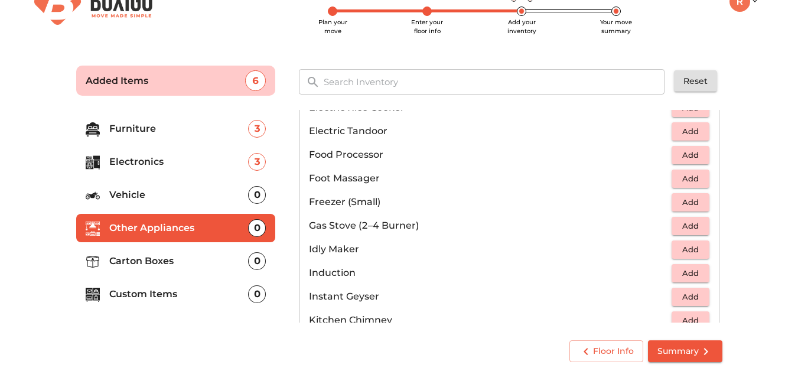
scroll to position [412, 0]
click at [678, 226] on span "Add" at bounding box center [691, 226] width 26 height 14
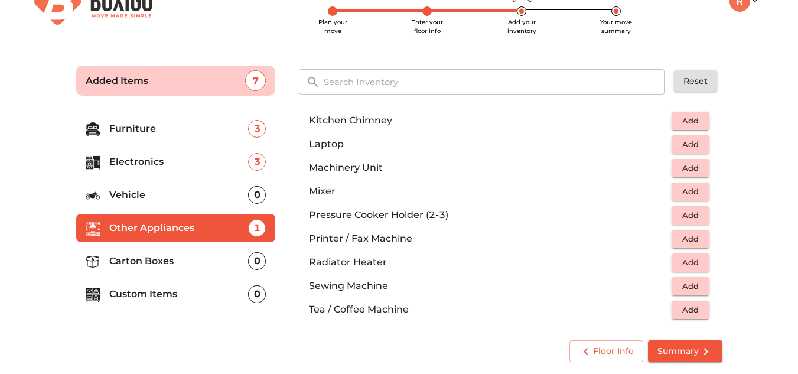
scroll to position [615, 0]
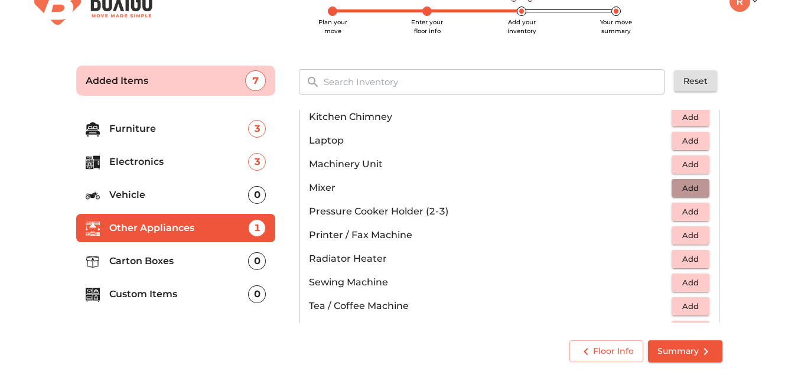
click at [681, 186] on span "Add" at bounding box center [691, 188] width 26 height 14
click at [681, 212] on span "Add" at bounding box center [691, 212] width 26 height 14
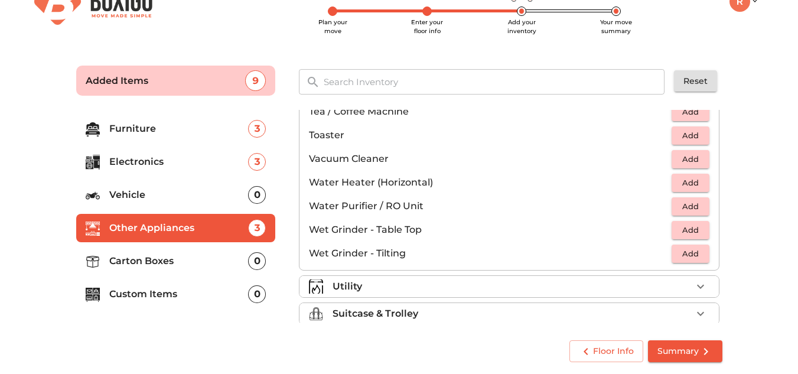
scroll to position [810, 0]
click at [678, 207] on span "Add" at bounding box center [691, 206] width 26 height 14
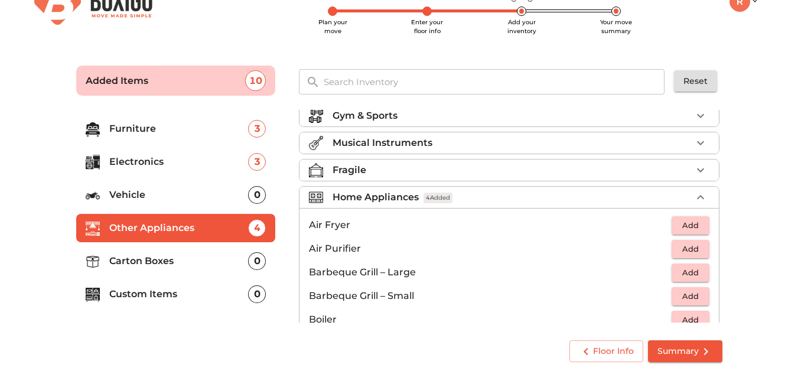
scroll to position [8, 0]
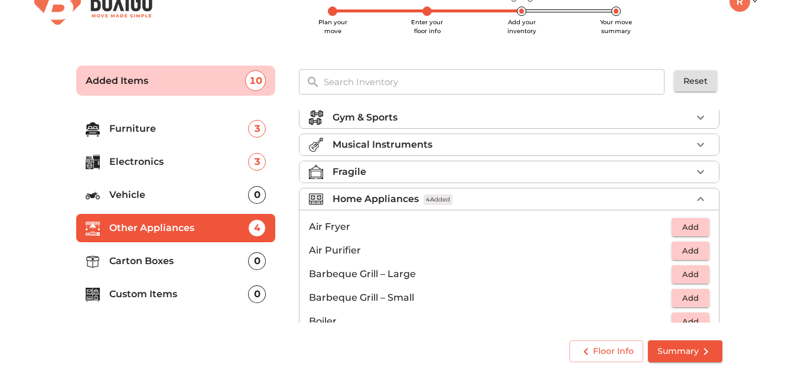
click at [397, 207] on li "Home Appliances 4 Added" at bounding box center [510, 199] width 420 height 21
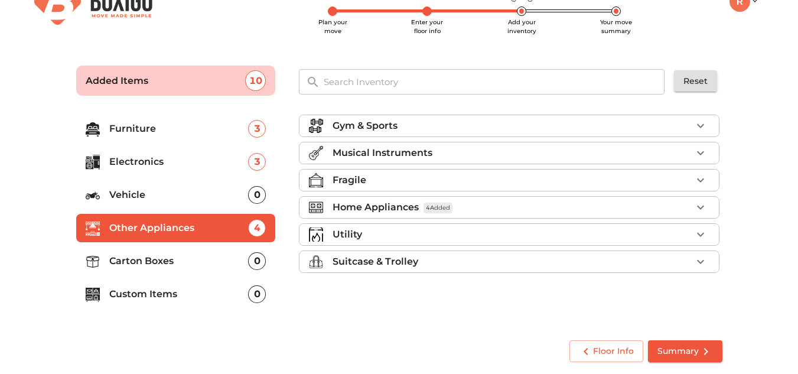
scroll to position [0, 0]
click at [183, 261] on p "Carton Boxes" at bounding box center [178, 261] width 139 height 14
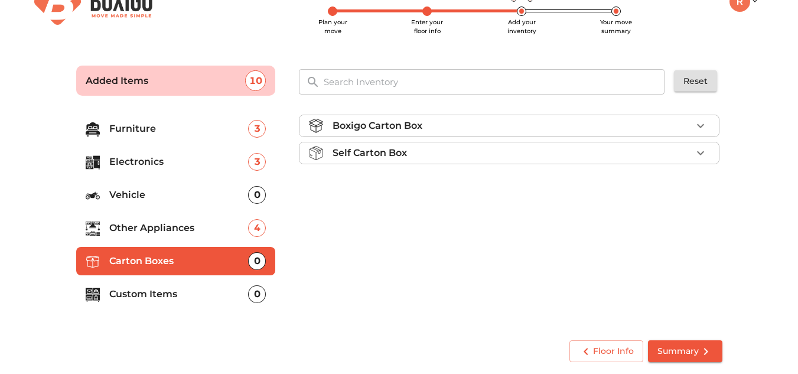
click at [462, 126] on div "Boxigo Carton Box" at bounding box center [512, 126] width 359 height 14
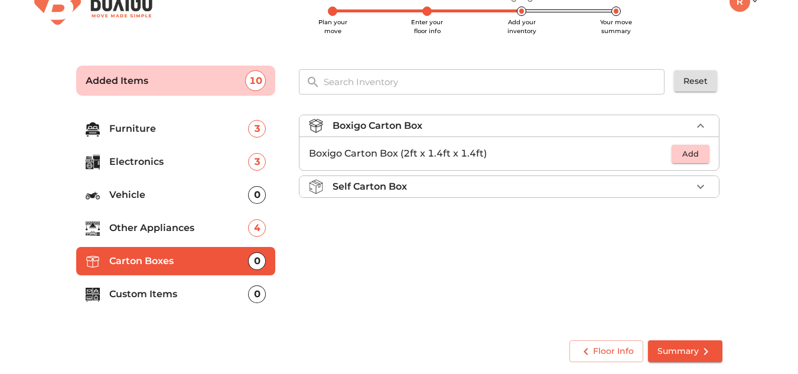
click at [462, 126] on div "Boxigo Carton Box" at bounding box center [512, 126] width 359 height 14
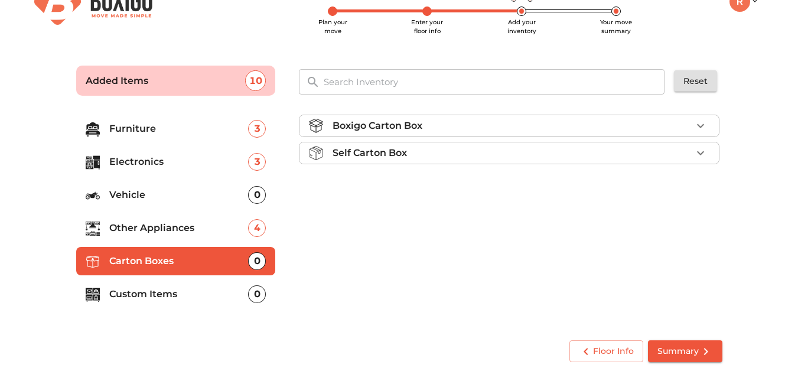
click at [444, 149] on div "Self Carton Box" at bounding box center [512, 153] width 359 height 14
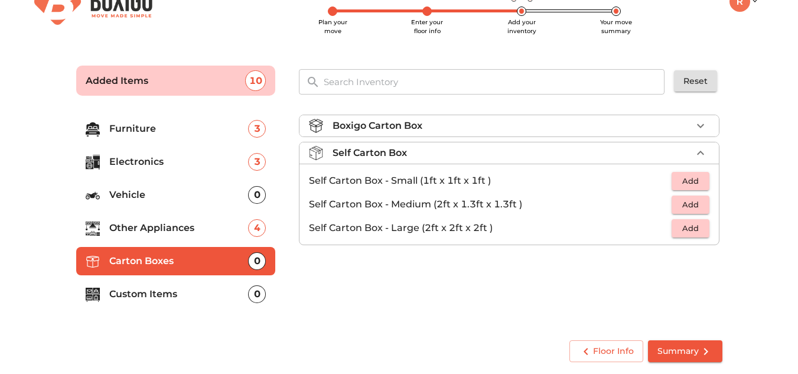
click at [444, 149] on div "Self Carton Box" at bounding box center [512, 153] width 359 height 14
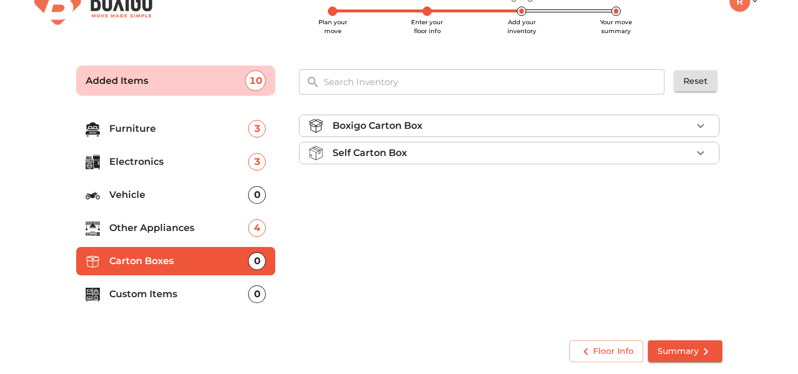
click at [453, 131] on div "Boxigo Carton Box" at bounding box center [512, 126] width 359 height 14
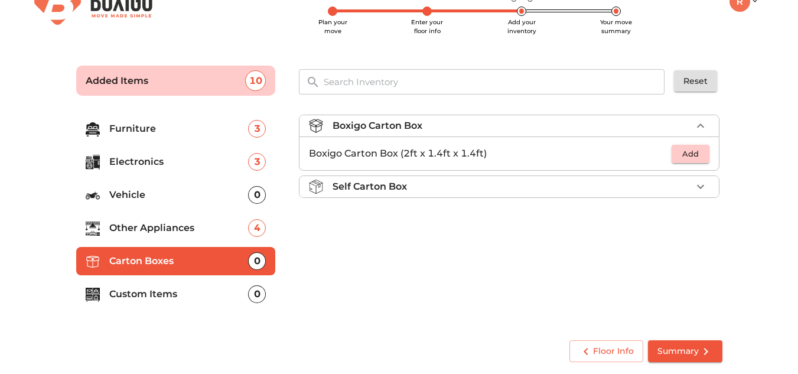
click at [687, 154] on span "Add" at bounding box center [691, 154] width 26 height 14
click at [703, 153] on icon "button" at bounding box center [701, 154] width 14 height 14
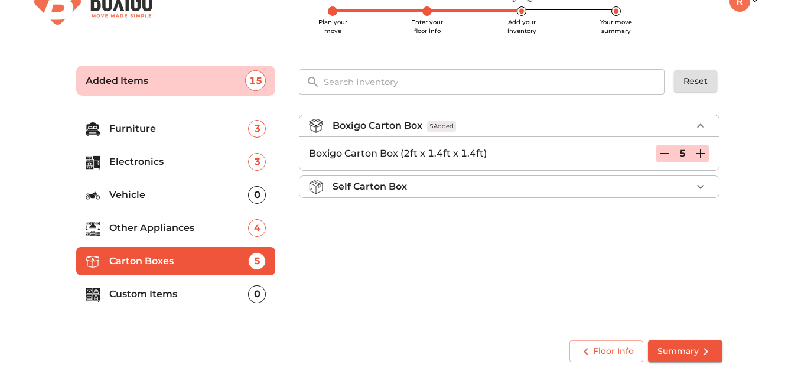
click at [556, 133] on div "Boxigo Carton Box 5 Added" at bounding box center [512, 126] width 359 height 14
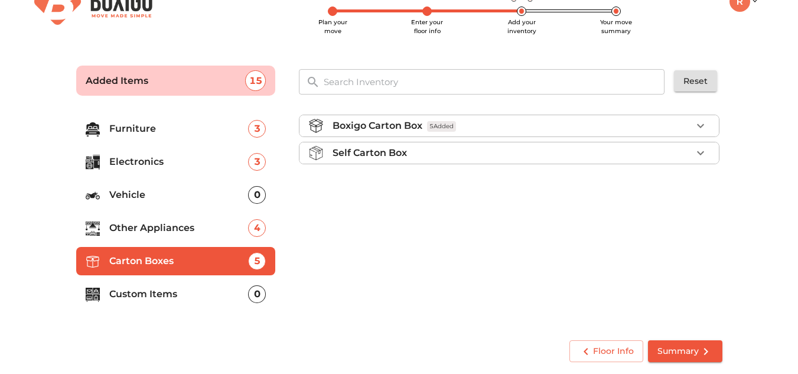
click at [163, 297] on p "Custom Items" at bounding box center [178, 294] width 139 height 14
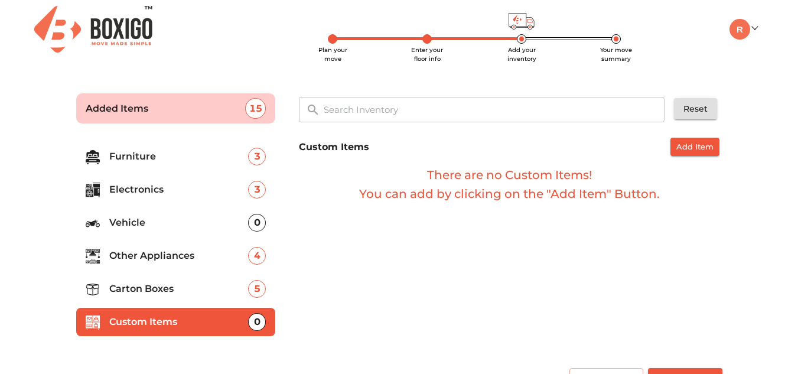
scroll to position [30, 0]
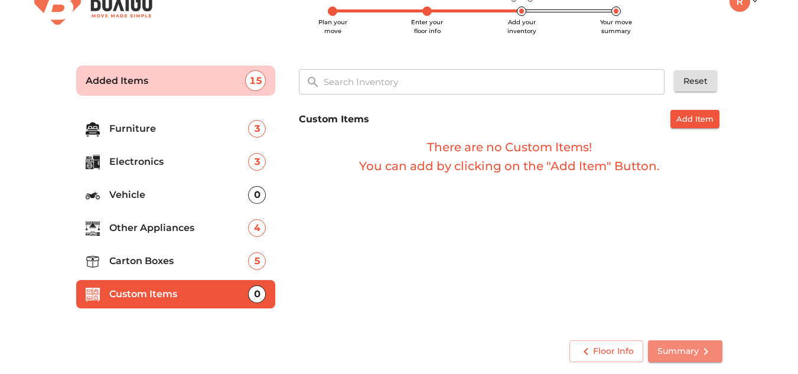
click at [687, 353] on span "Summary" at bounding box center [686, 351] width 56 height 15
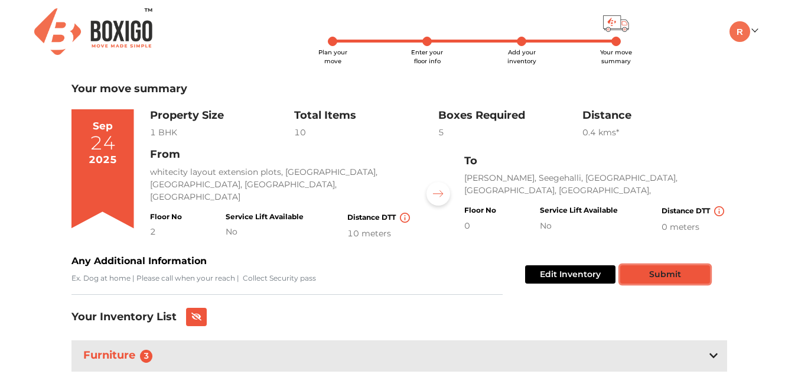
click at [680, 271] on button "Submit" at bounding box center [666, 274] width 90 height 18
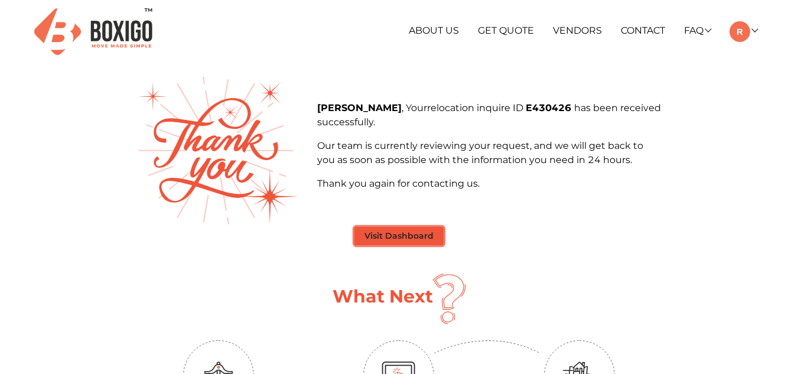
click at [402, 239] on button "Visit Dashboard" at bounding box center [399, 236] width 89 height 18
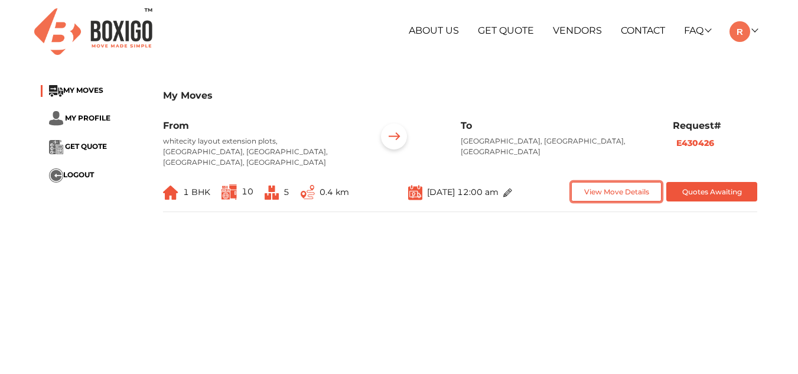
click at [614, 185] on button "View Move Details" at bounding box center [617, 192] width 91 height 20
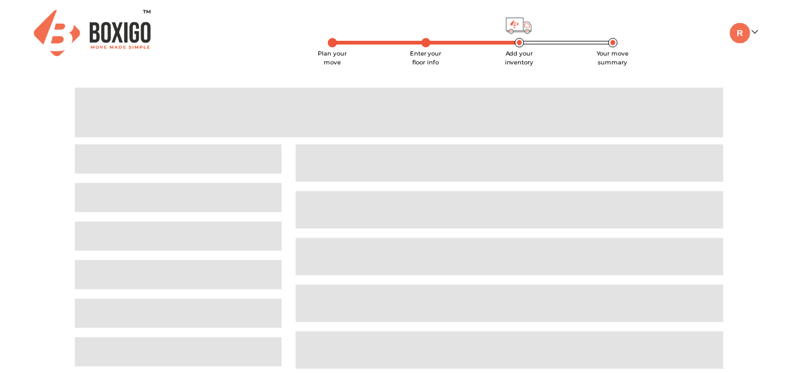
scroll to position [30, 0]
